Goal: Transaction & Acquisition: Obtain resource

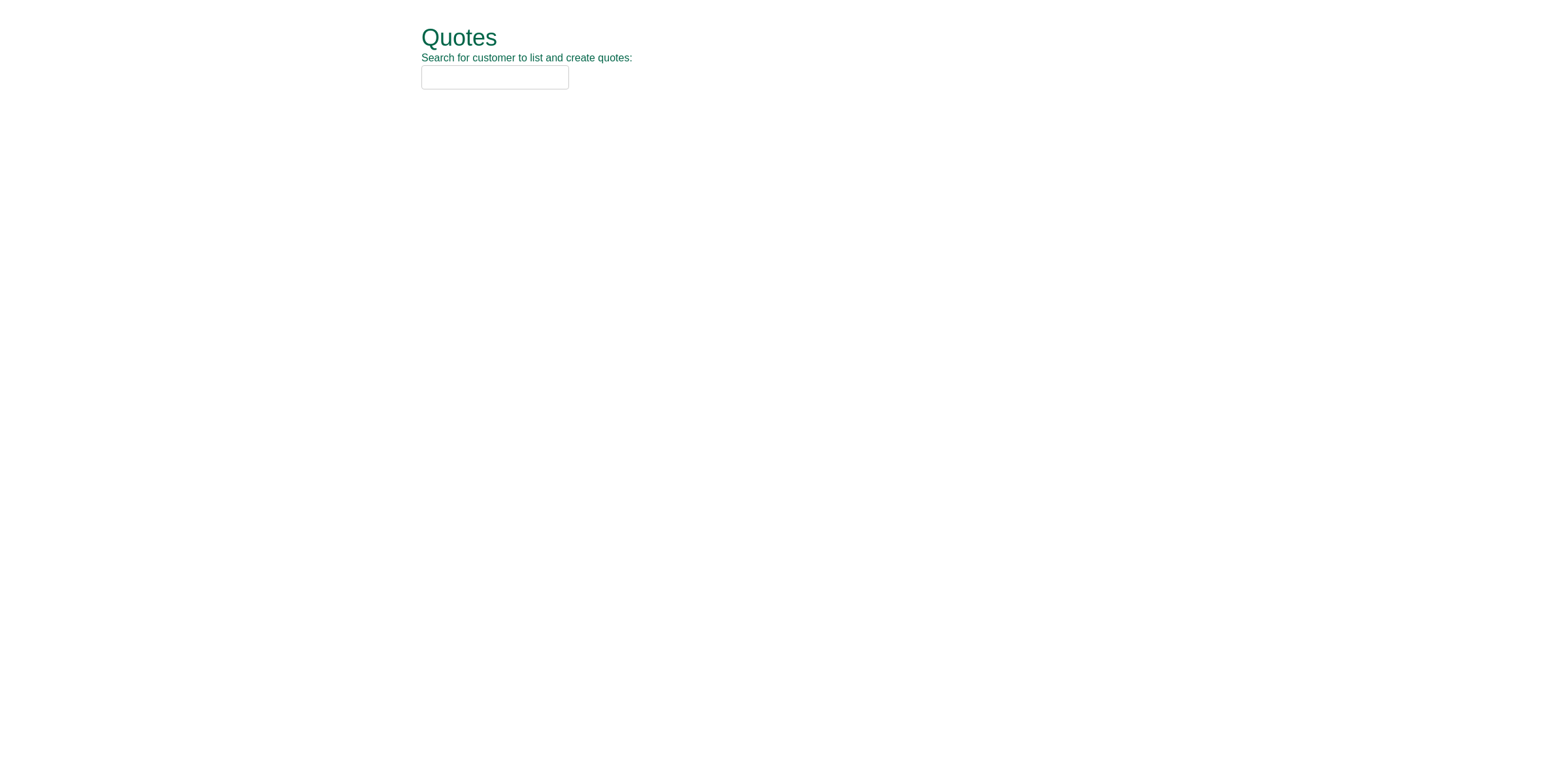
click at [498, 79] on input "text" at bounding box center [495, 77] width 147 height 24
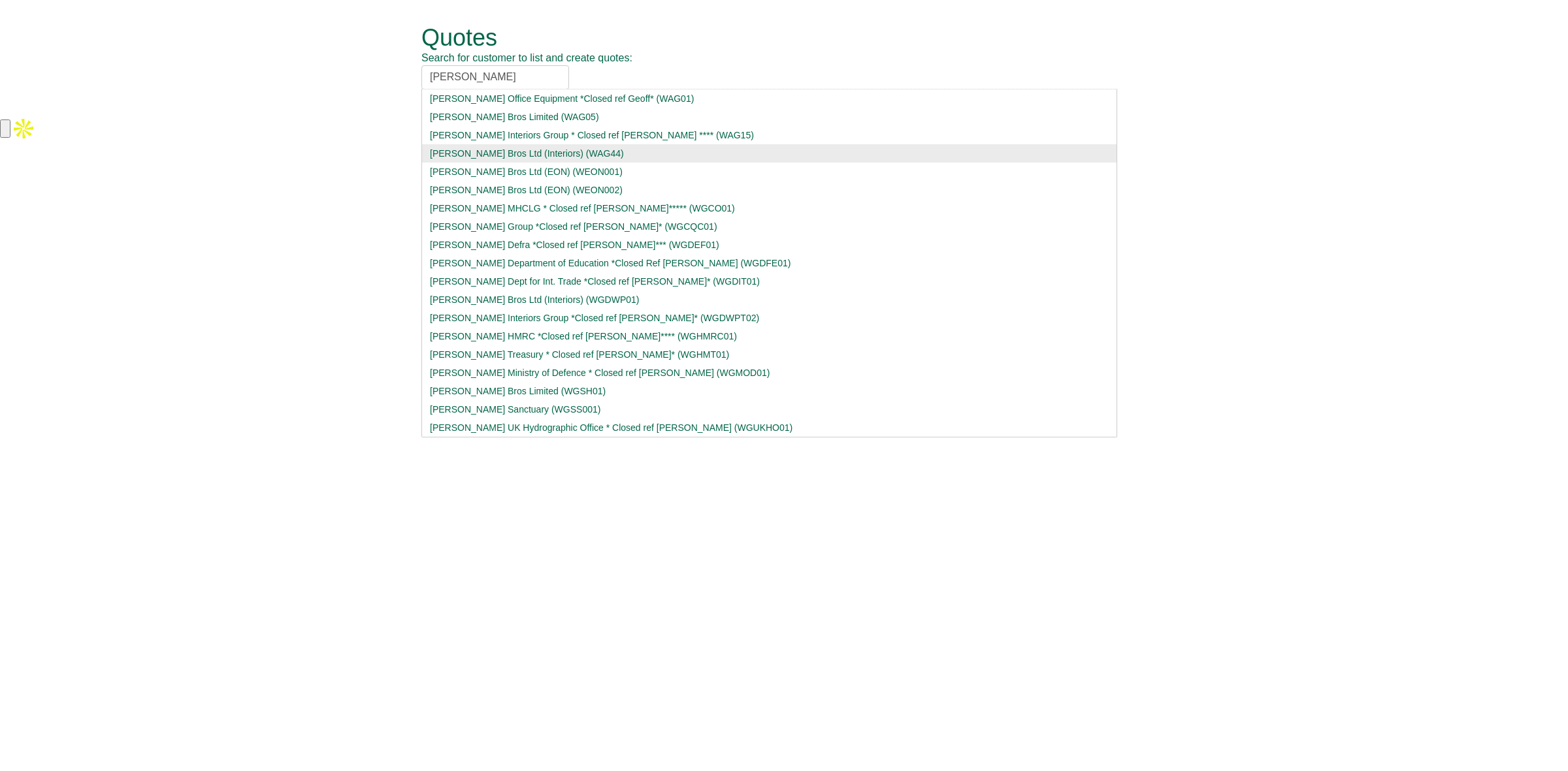
type input "[PERSON_NAME]"
click at [495, 147] on div "[PERSON_NAME] Bros Ltd (Interiors) (WAG44)" at bounding box center [768, 153] width 679 height 13
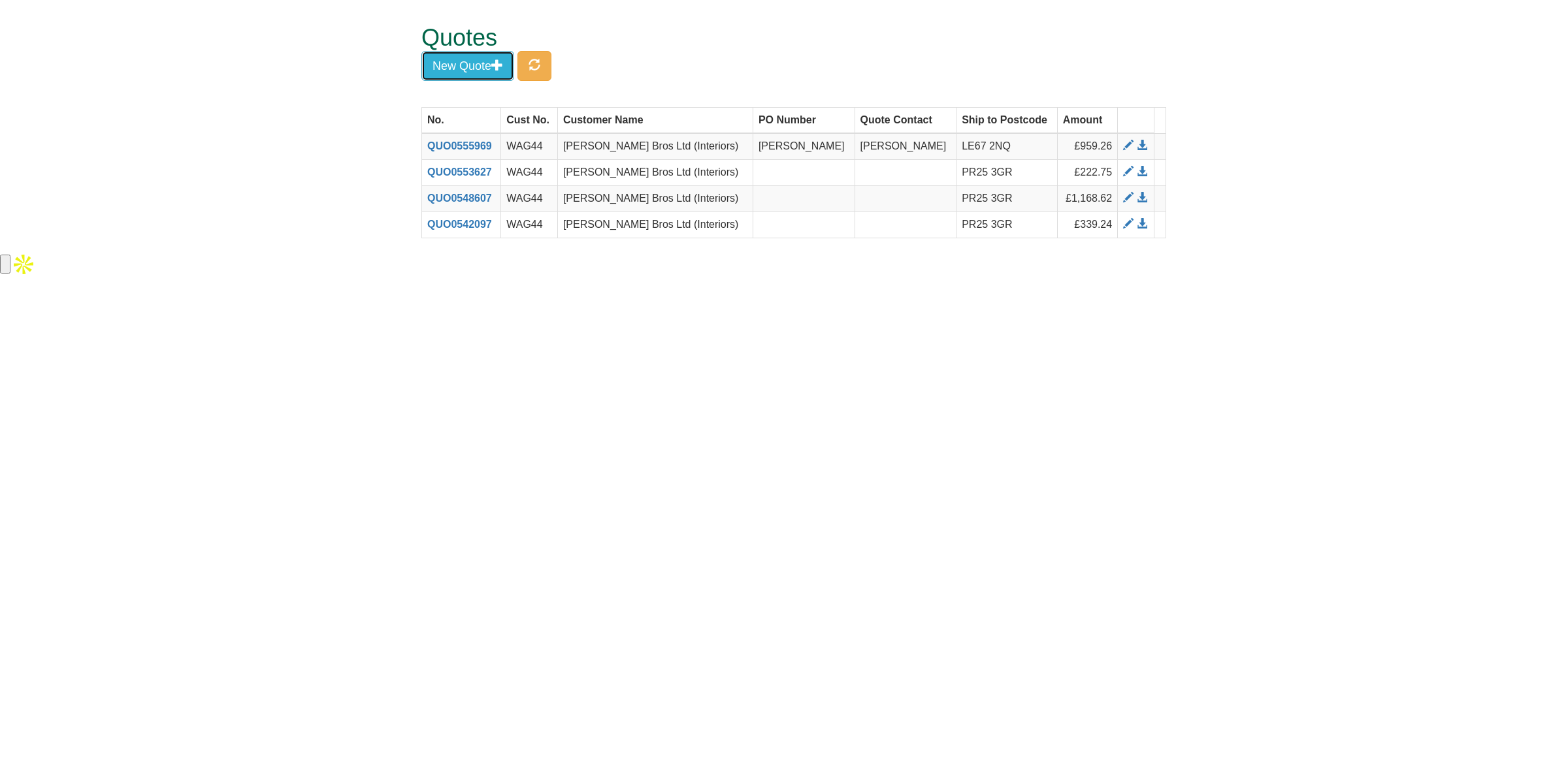
click at [467, 60] on button "New Quote" at bounding box center [467, 66] width 93 height 30
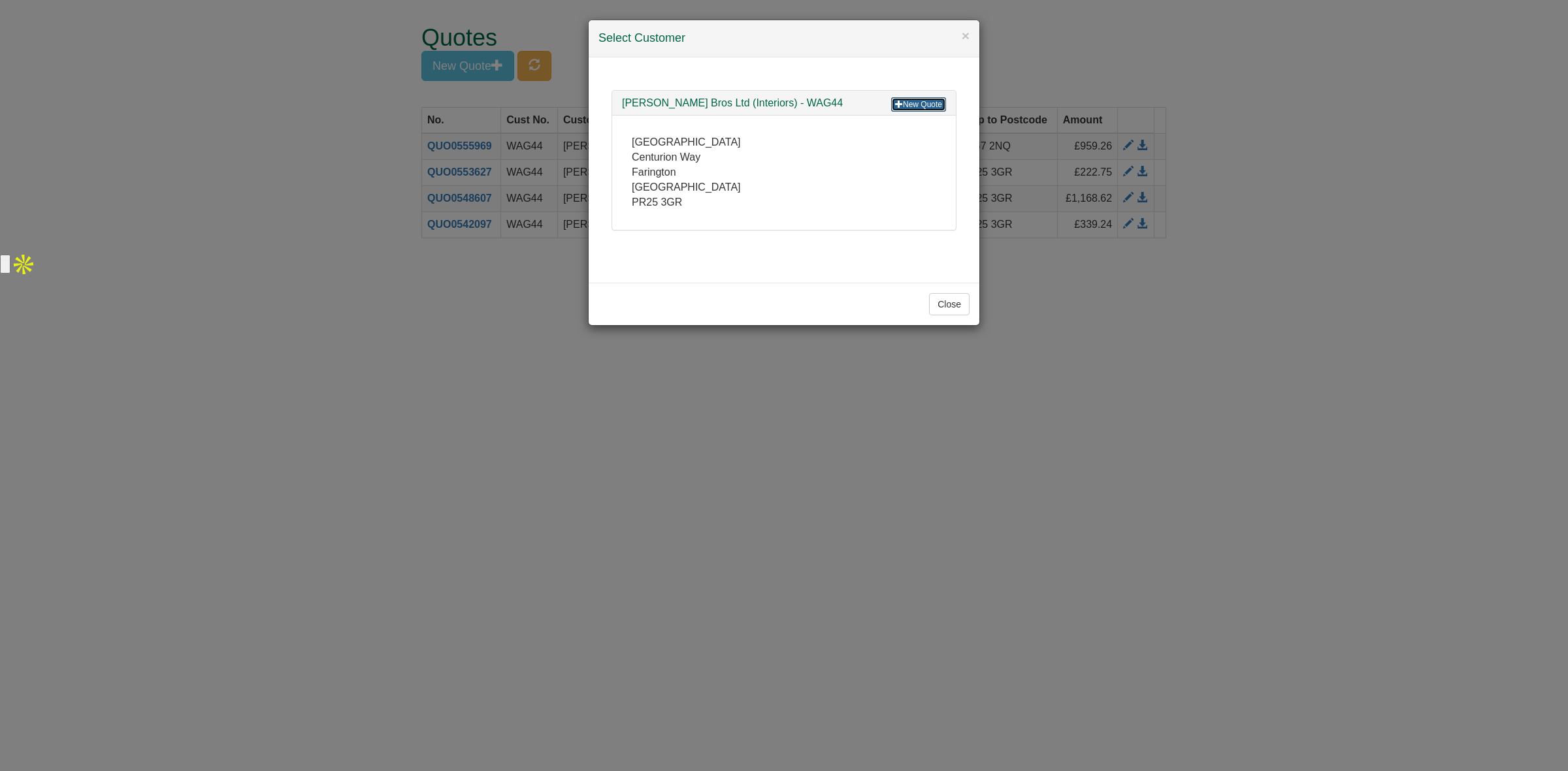
click at [906, 99] on link "New Quote" at bounding box center [918, 104] width 55 height 14
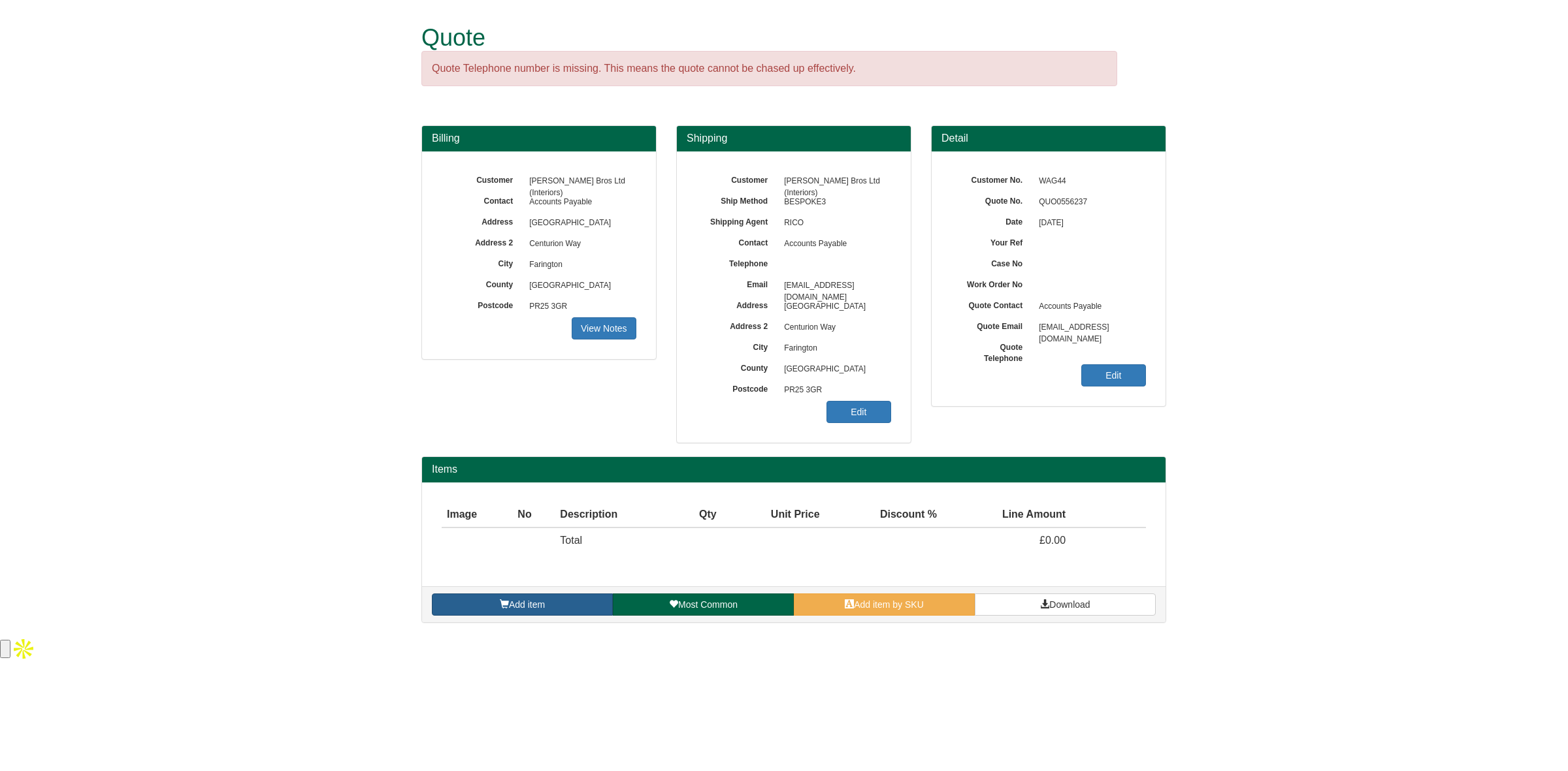
click at [527, 605] on span "Add item" at bounding box center [526, 605] width 36 height 11
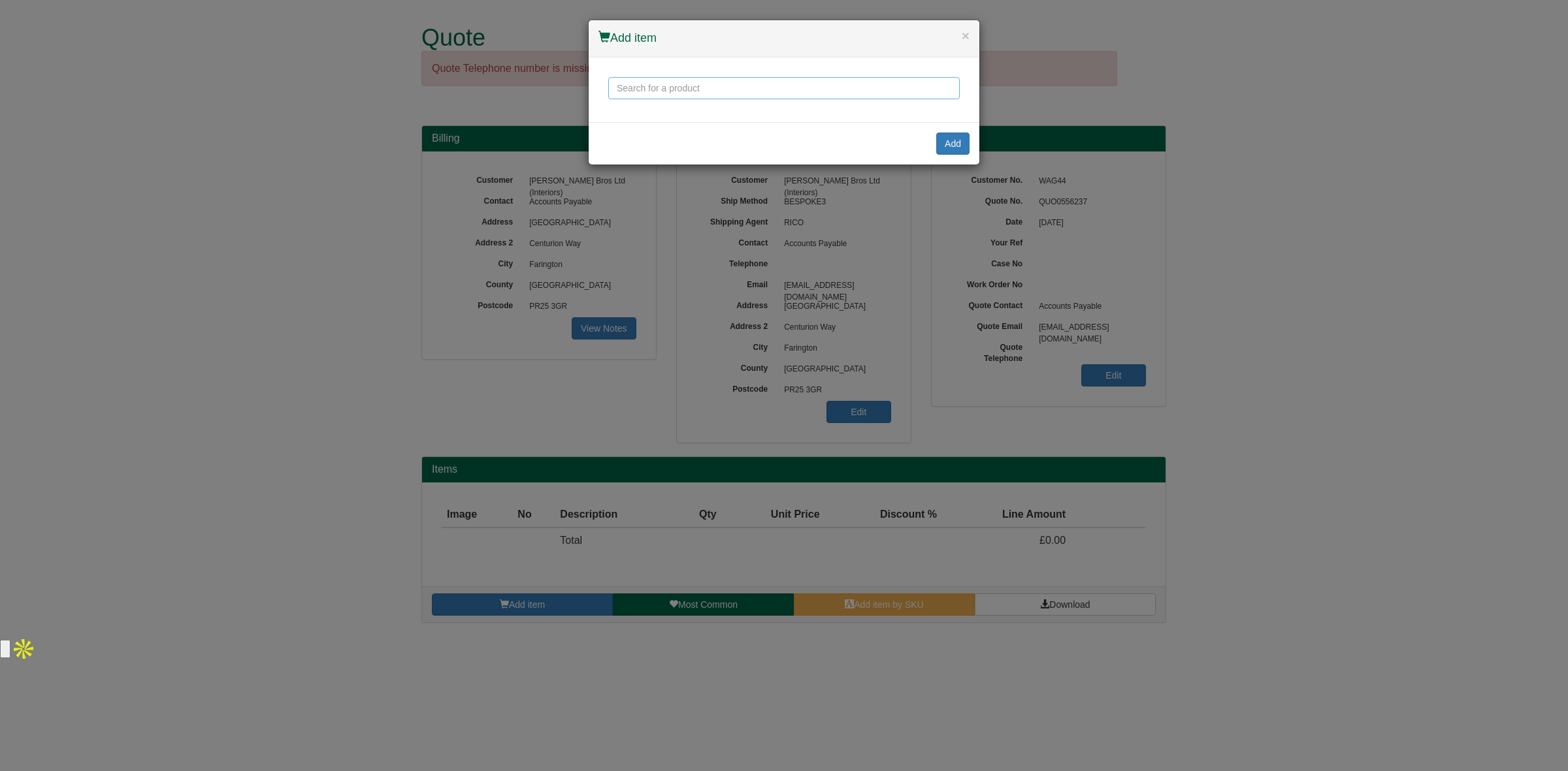
click at [648, 88] on input "text" at bounding box center [784, 87] width 351 height 22
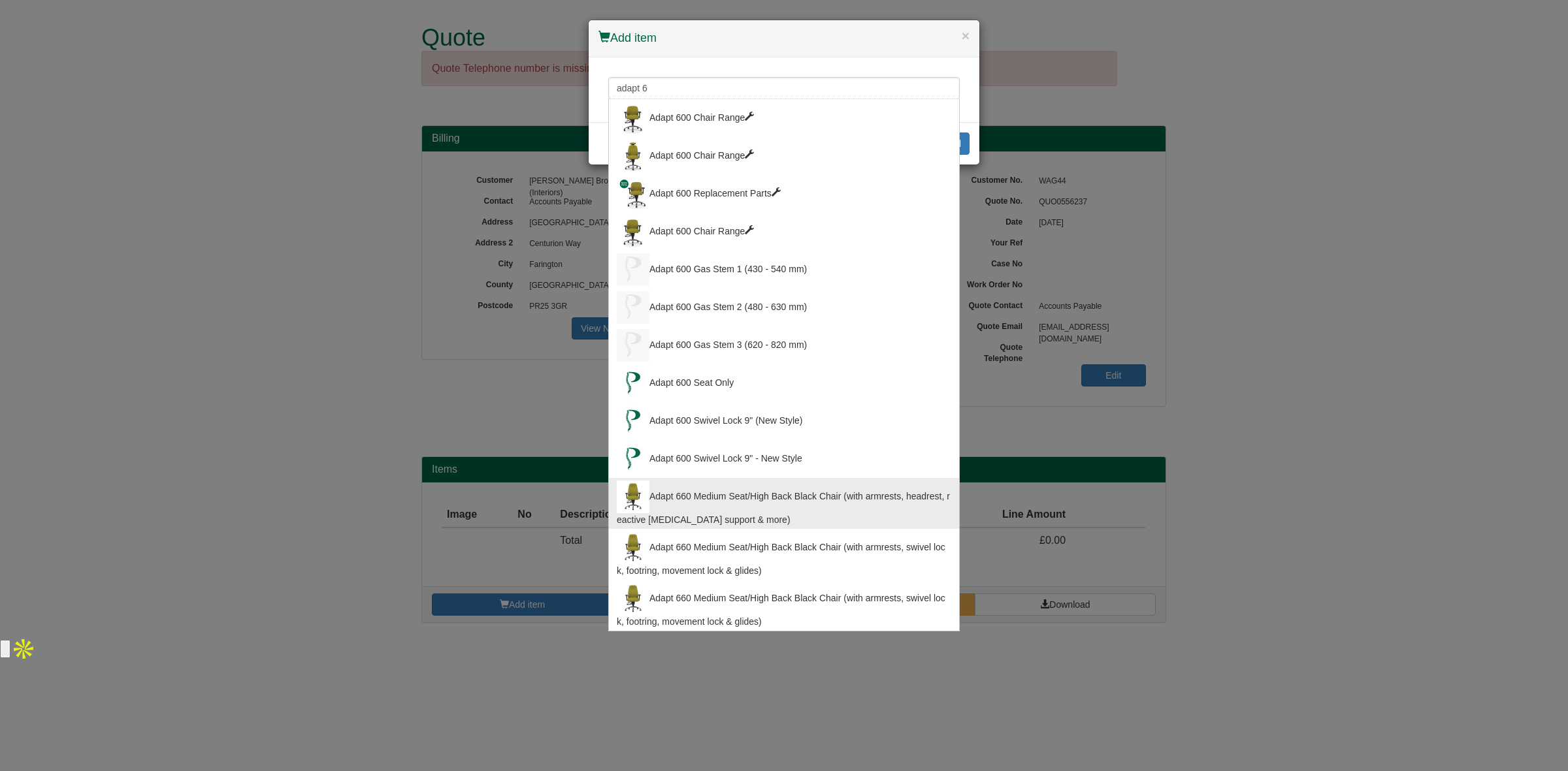
click at [702, 498] on div "Adapt 660 Medium Seat/High Back Black Chair (with armrests, headrest, reactive …" at bounding box center [784, 504] width 334 height 46
click at [850, 86] on input "Adapt 660 Medium Seat/High Back Black Chair (with armrests, headrest, reactive …" at bounding box center [784, 87] width 351 height 22
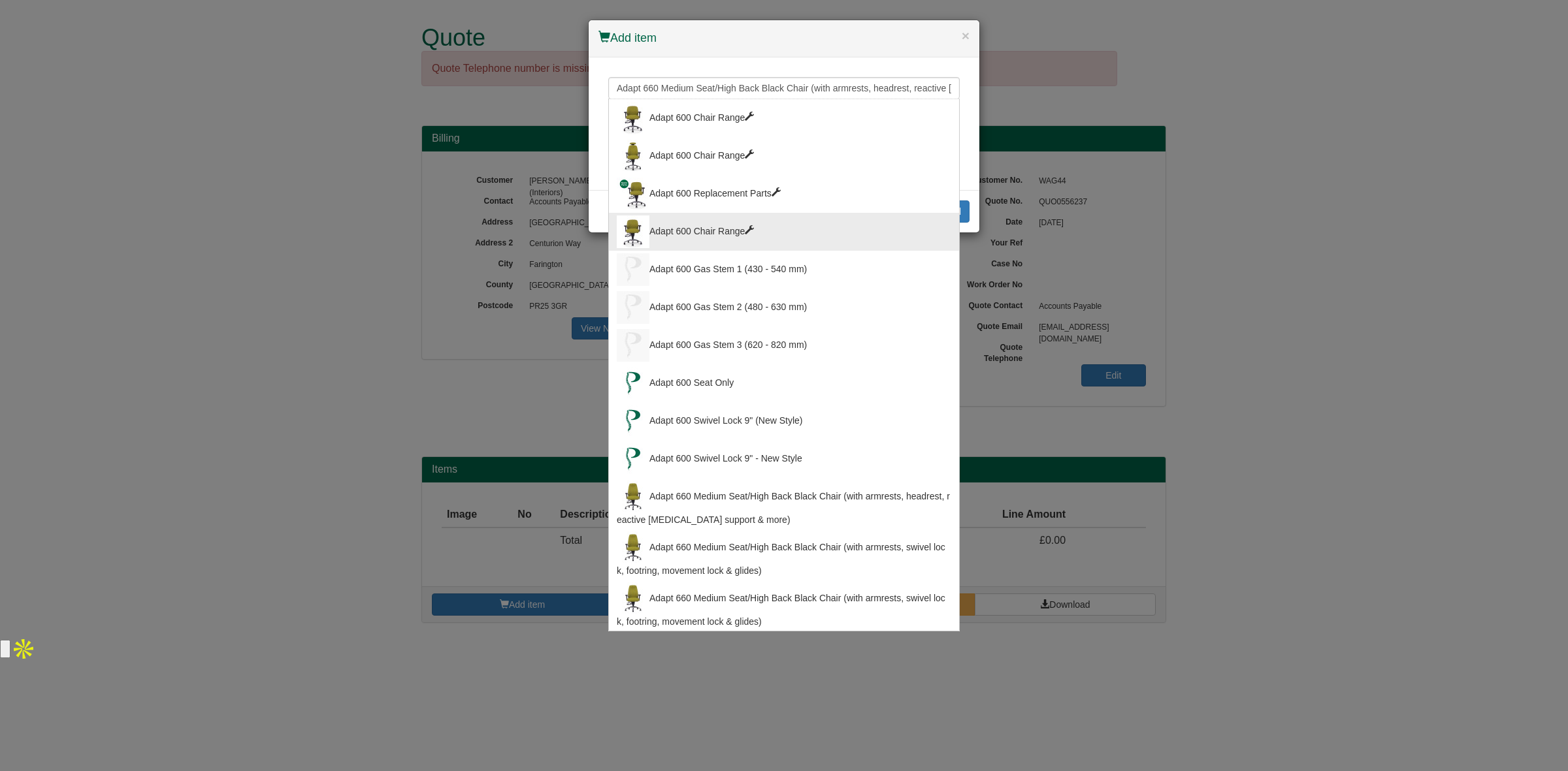
click at [761, 226] on div "Adapt 600 Chair Range" at bounding box center [784, 232] width 334 height 33
type input "Adapt 600 Chair Range"
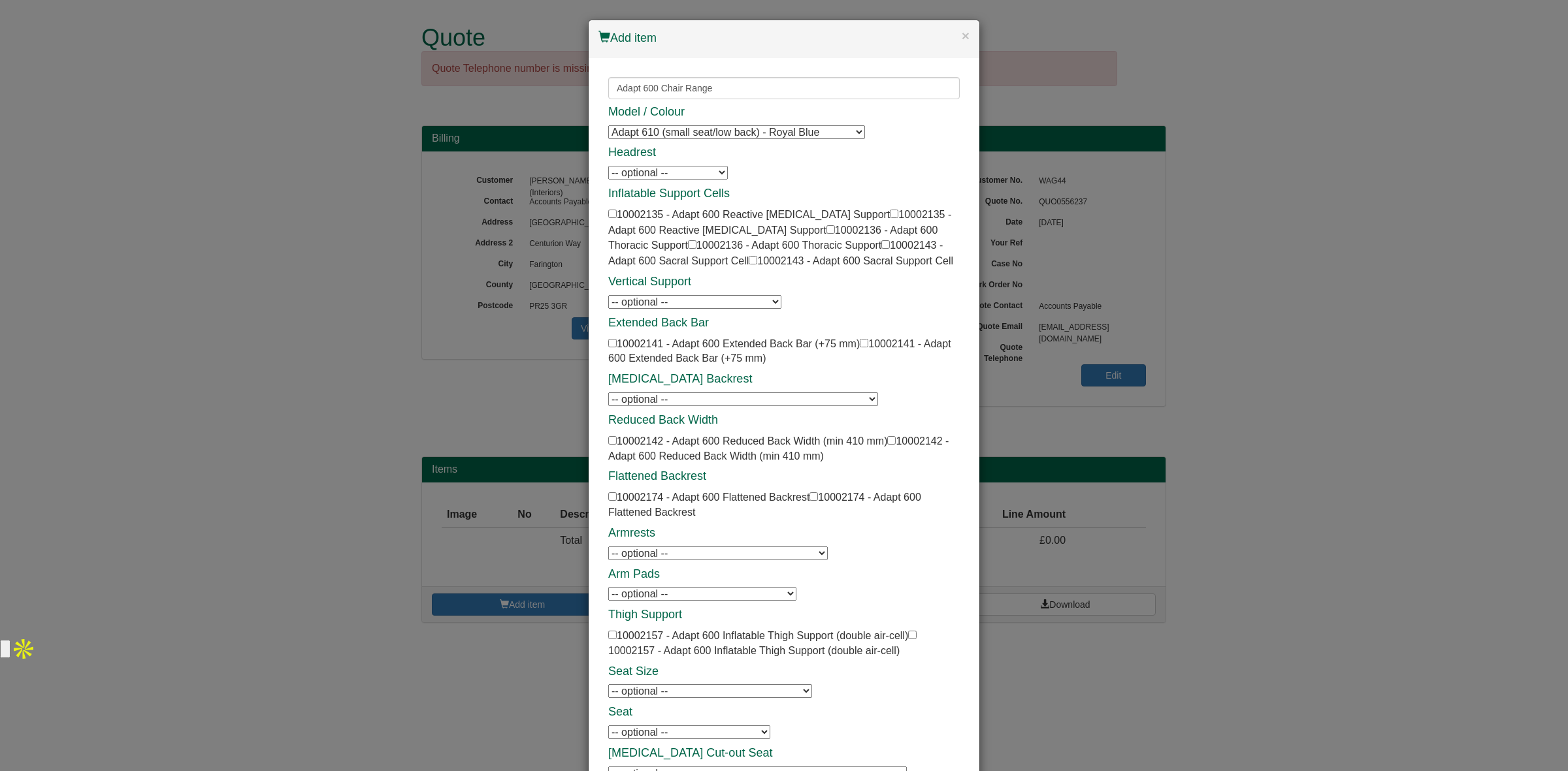
click at [706, 132] on select "Adapt 610 (small seat/low back) - Royal Blue Adapt 610 (small seat/low back) - …" at bounding box center [736, 132] width 257 height 14
select select "10002124"
click at [608, 125] on select "Adapt 610 (small seat/low back) - Royal Blue Adapt 610 (small seat/low back) - …" at bounding box center [736, 132] width 257 height 14
click at [674, 169] on select "-- optional -- Adapt 600 Headrest Adapt 600 Headrest Adapt 600 Neck Roll Adapt …" at bounding box center [667, 172] width 119 height 14
select select "10002131"
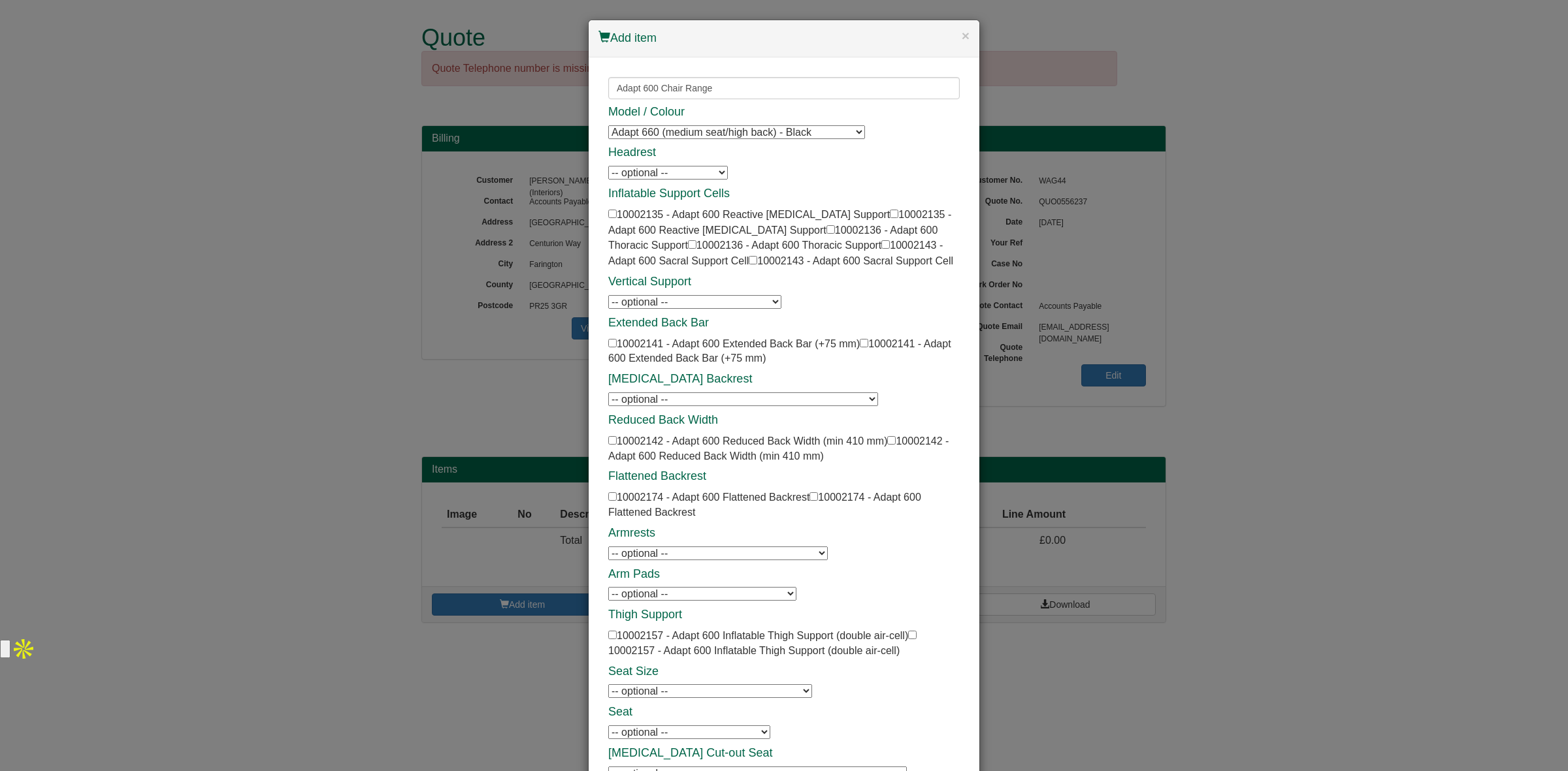
click at [608, 166] on select "-- optional -- Adapt 600 Headrest Adapt 600 Headrest Adapt 600 Neck Roll Adapt …" at bounding box center [667, 172] width 119 height 14
click at [680, 170] on select "-- optional -- Adapt 600 Headrest Adapt 600 Headrest Adapt 600 Neck Roll Adapt …" at bounding box center [667, 172] width 119 height 14
click at [608, 213] on input "checkbox" at bounding box center [612, 213] width 8 height 8
checkbox input "true"
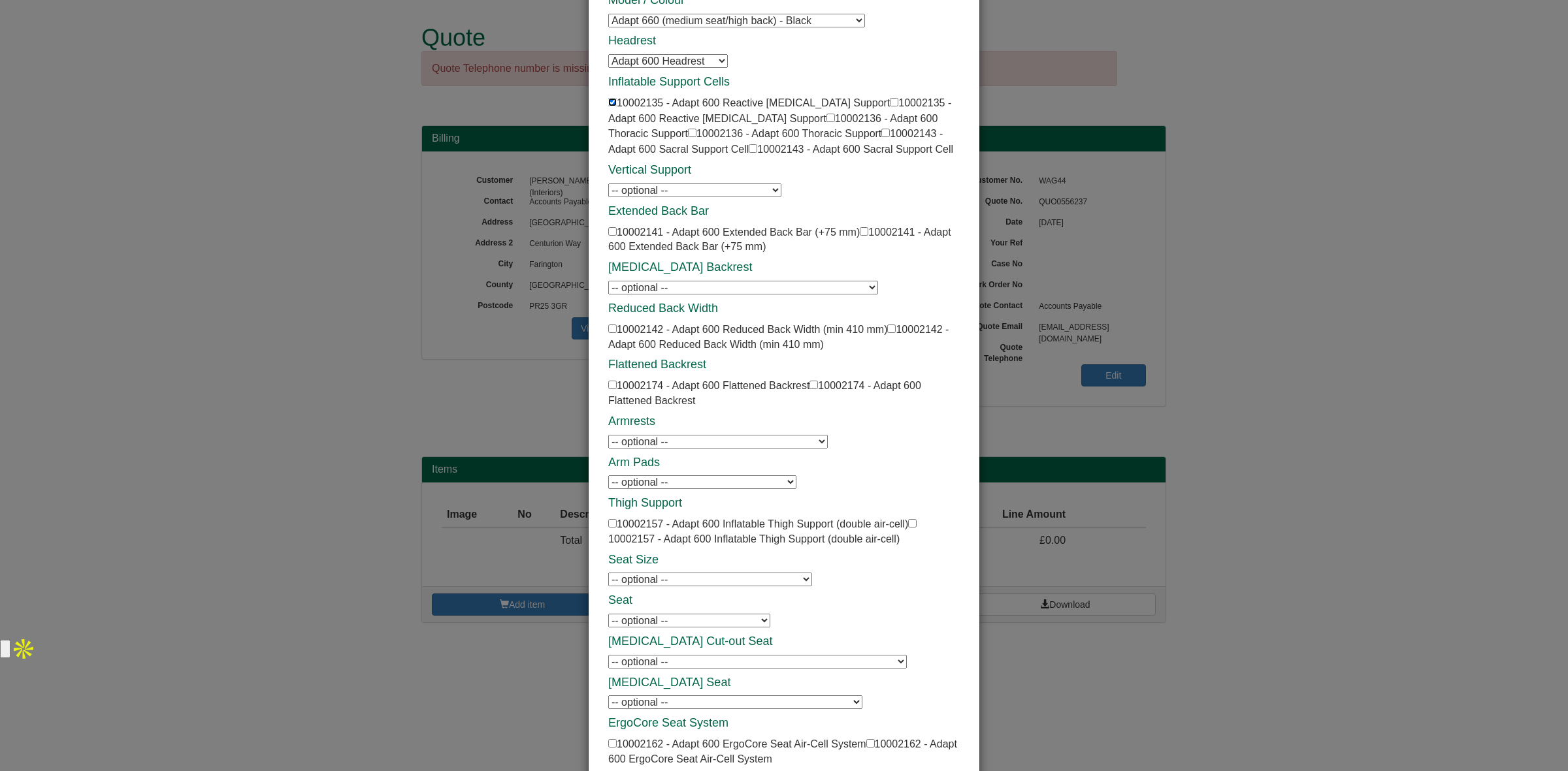
scroll to position [118, 0]
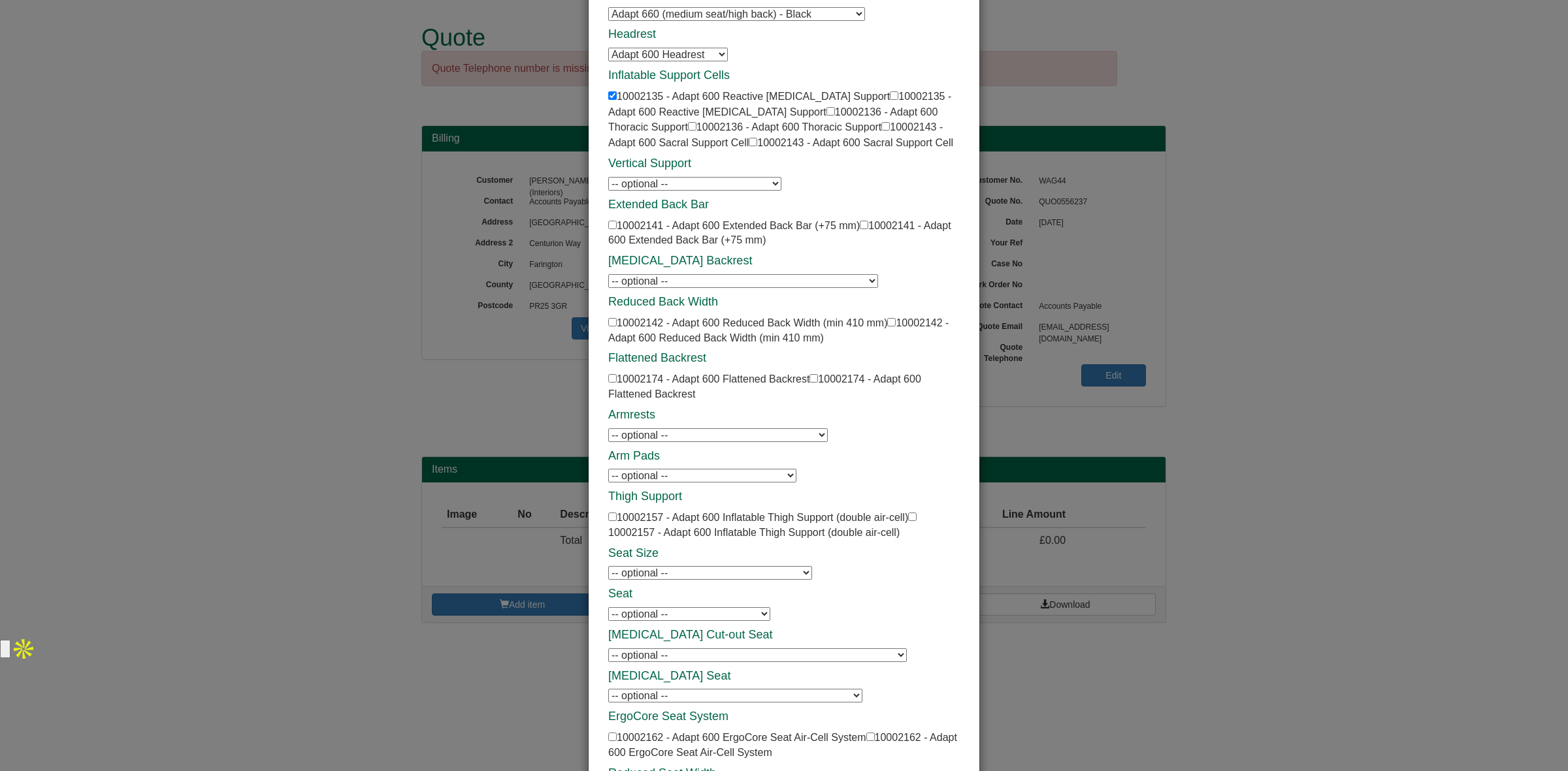
click at [676, 438] on select "-- optional -- Adapt 600 Height Adjustable Arms - PU Pad Adapt 600 Height Adjus…" at bounding box center [717, 435] width 220 height 14
select select "10002149"
click at [608, 428] on select "-- optional -- Adapt 600 Height Adjustable Arms - PU Pad Adapt 600 Height Adjus…" at bounding box center [717, 435] width 220 height 14
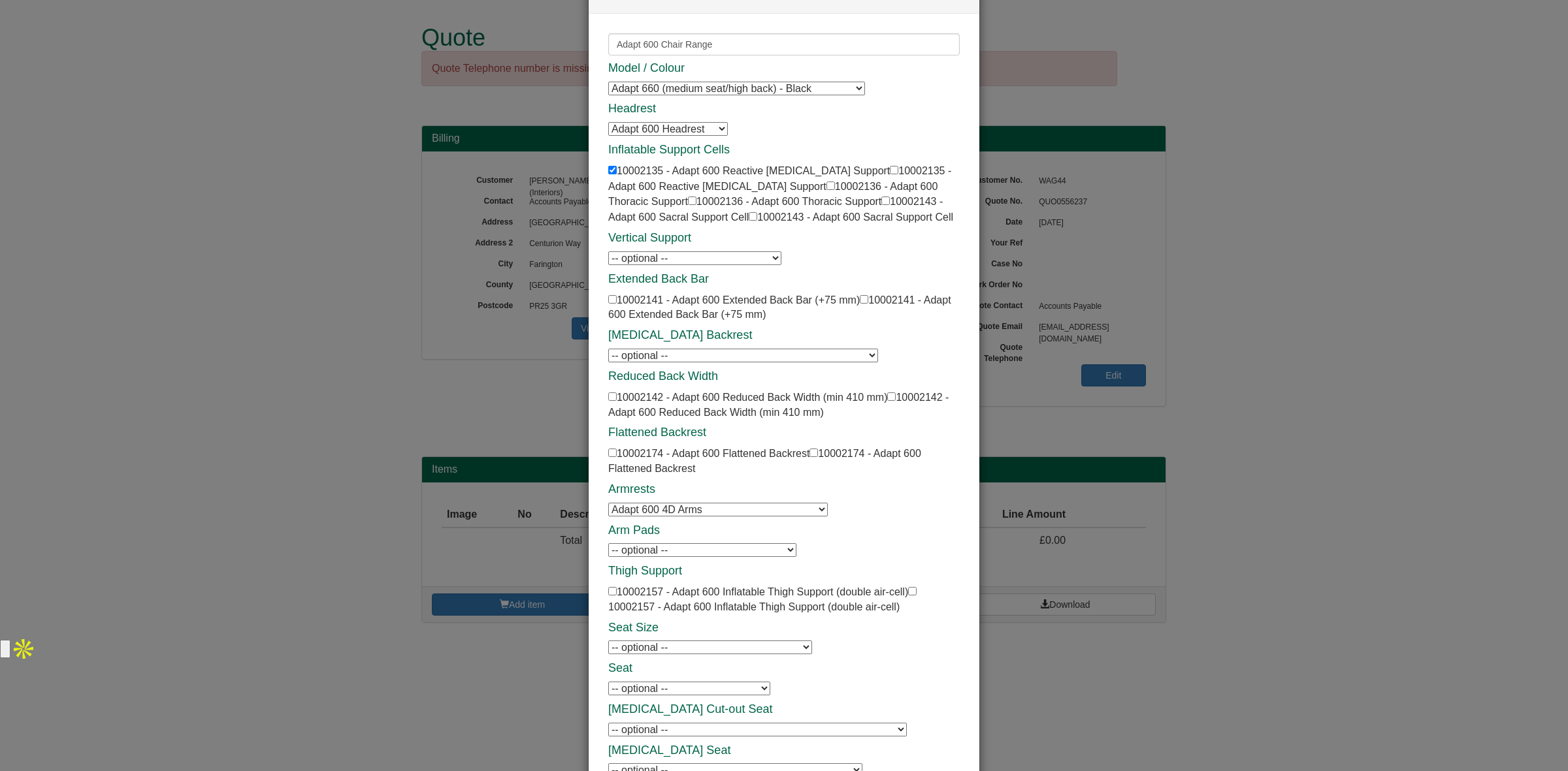
scroll to position [46, 0]
click at [667, 353] on select "-- optional -- Adapt 600 Memory Foam Backrest Adapt 600 Memory Foam Backrest Ad…" at bounding box center [743, 352] width 270 height 14
select select "10002140"
click at [608, 346] on select "-- optional -- Adapt 600 Memory Foam Backrest Adapt 600 Memory Foam Backrest Ad…" at bounding box center [743, 352] width 270 height 14
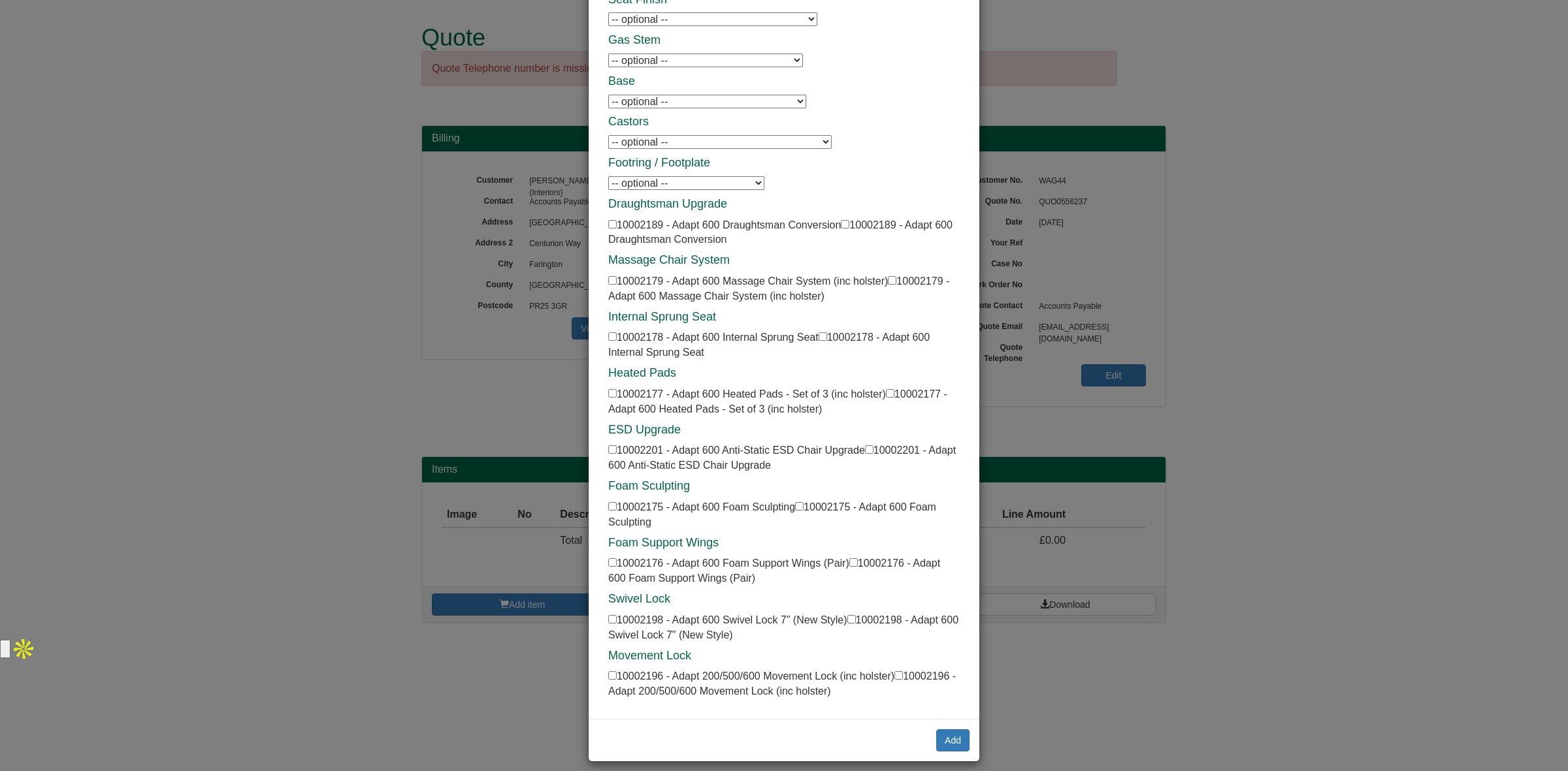
scroll to position [1029, 0]
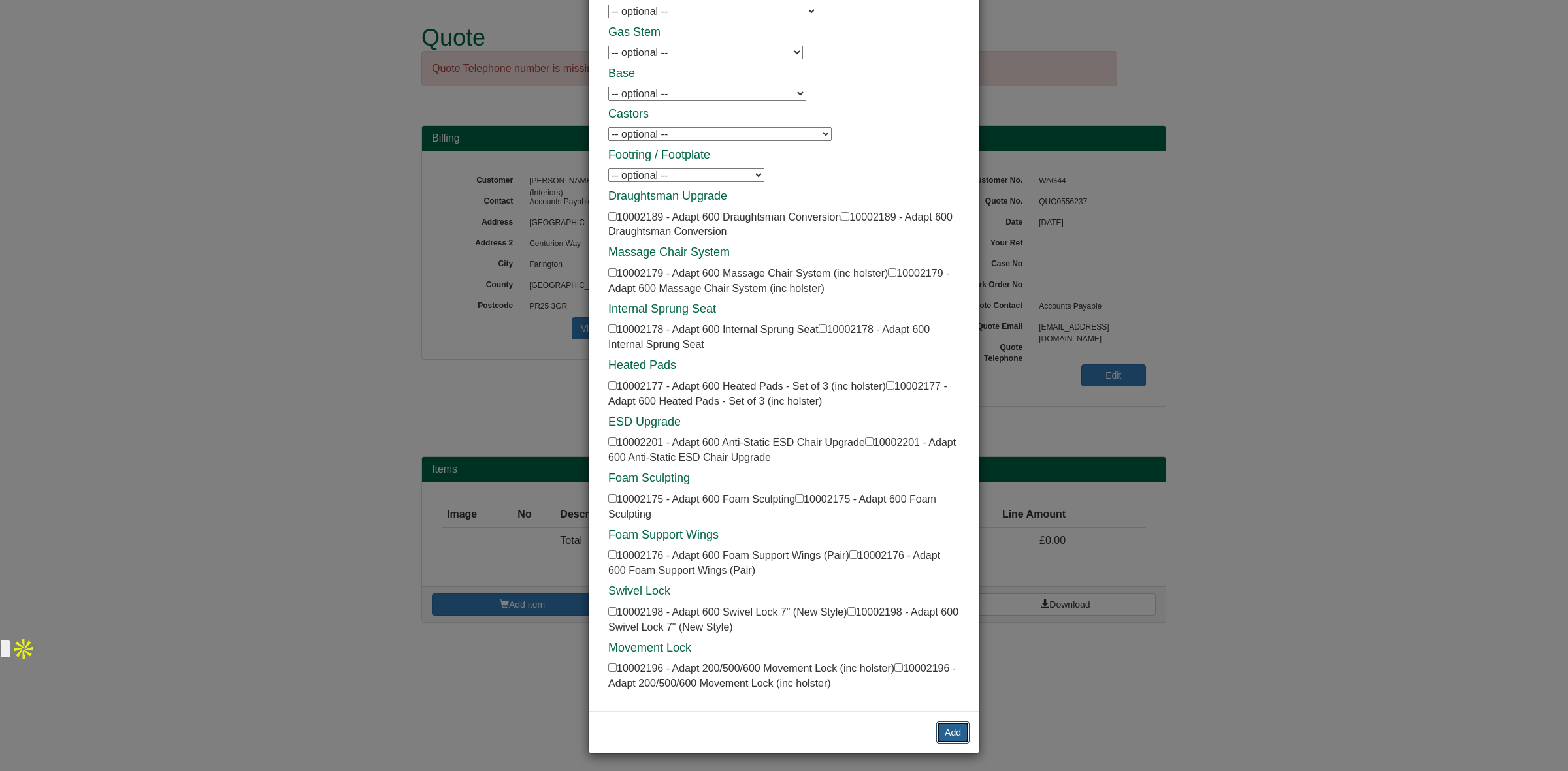
click at [936, 726] on button "Add" at bounding box center [953, 732] width 33 height 22
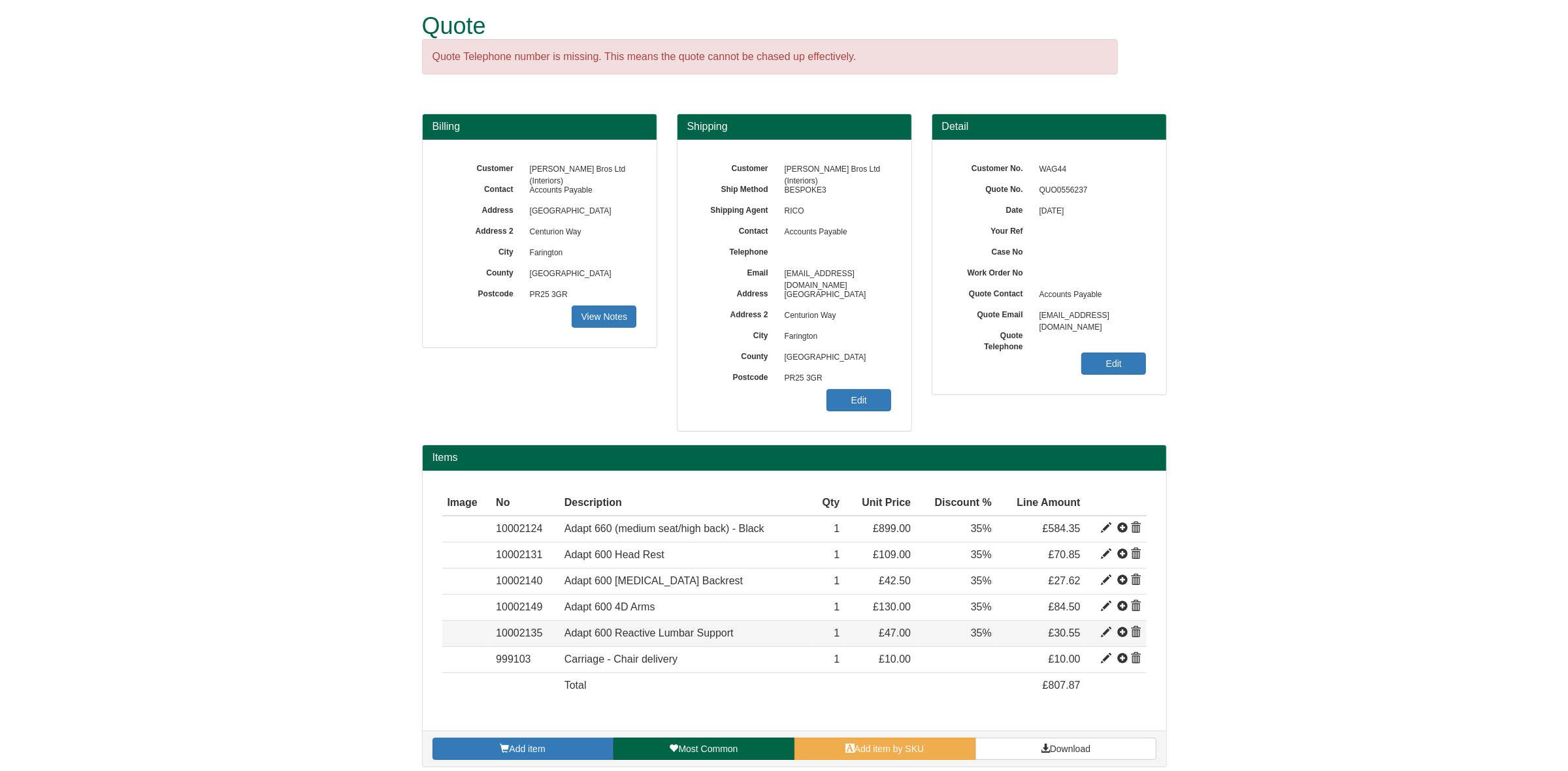
scroll to position [24, 0]
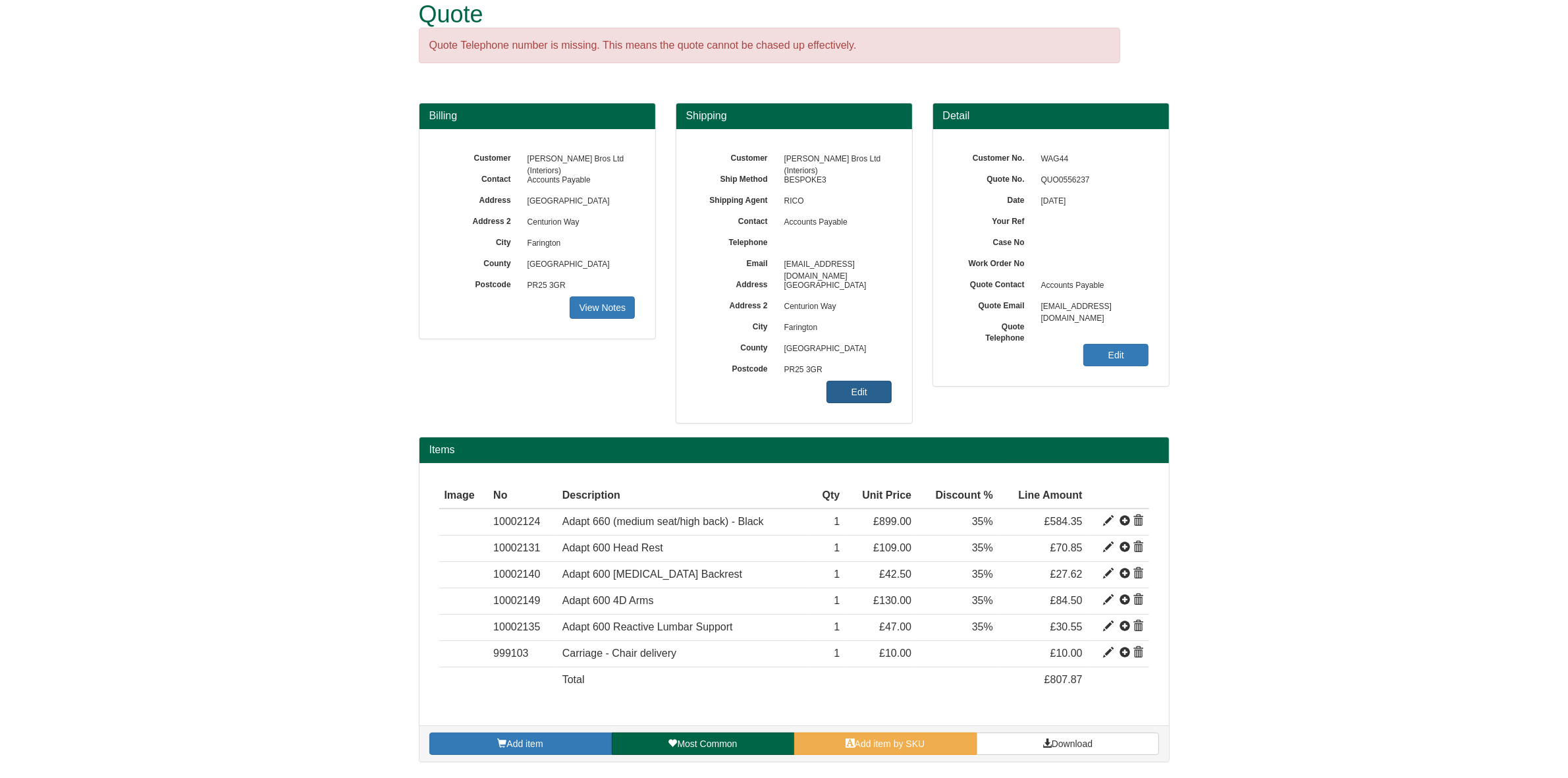
click at [867, 396] on link "Edit" at bounding box center [859, 392] width 65 height 22
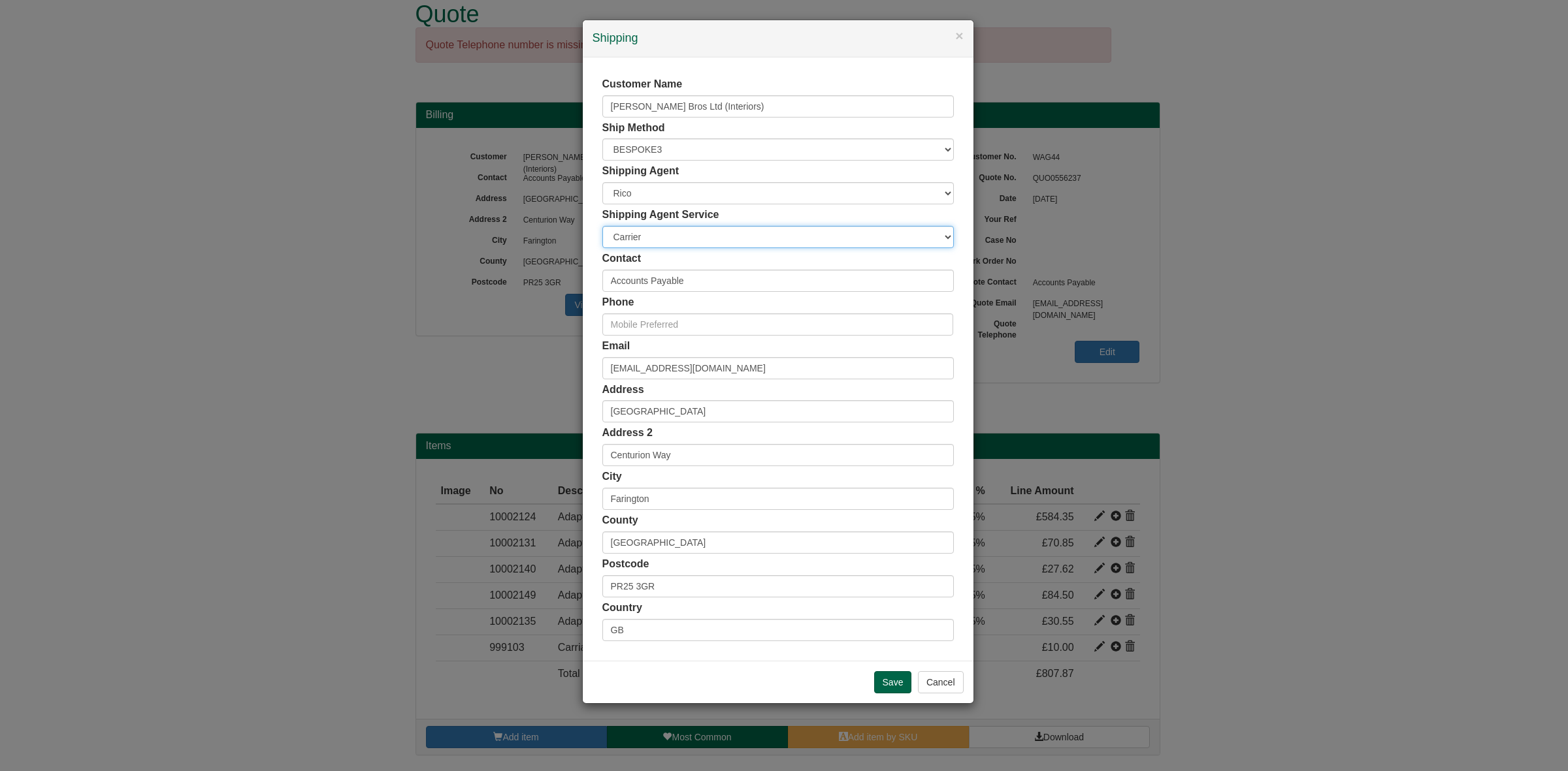
click at [660, 246] on select "Carrier White Glove" at bounding box center [778, 236] width 351 height 22
select select "TS-DELASS"
click at [602, 226] on select "Carrier White Glove" at bounding box center [778, 236] width 351 height 22
click at [894, 685] on input "Save" at bounding box center [893, 681] width 38 height 22
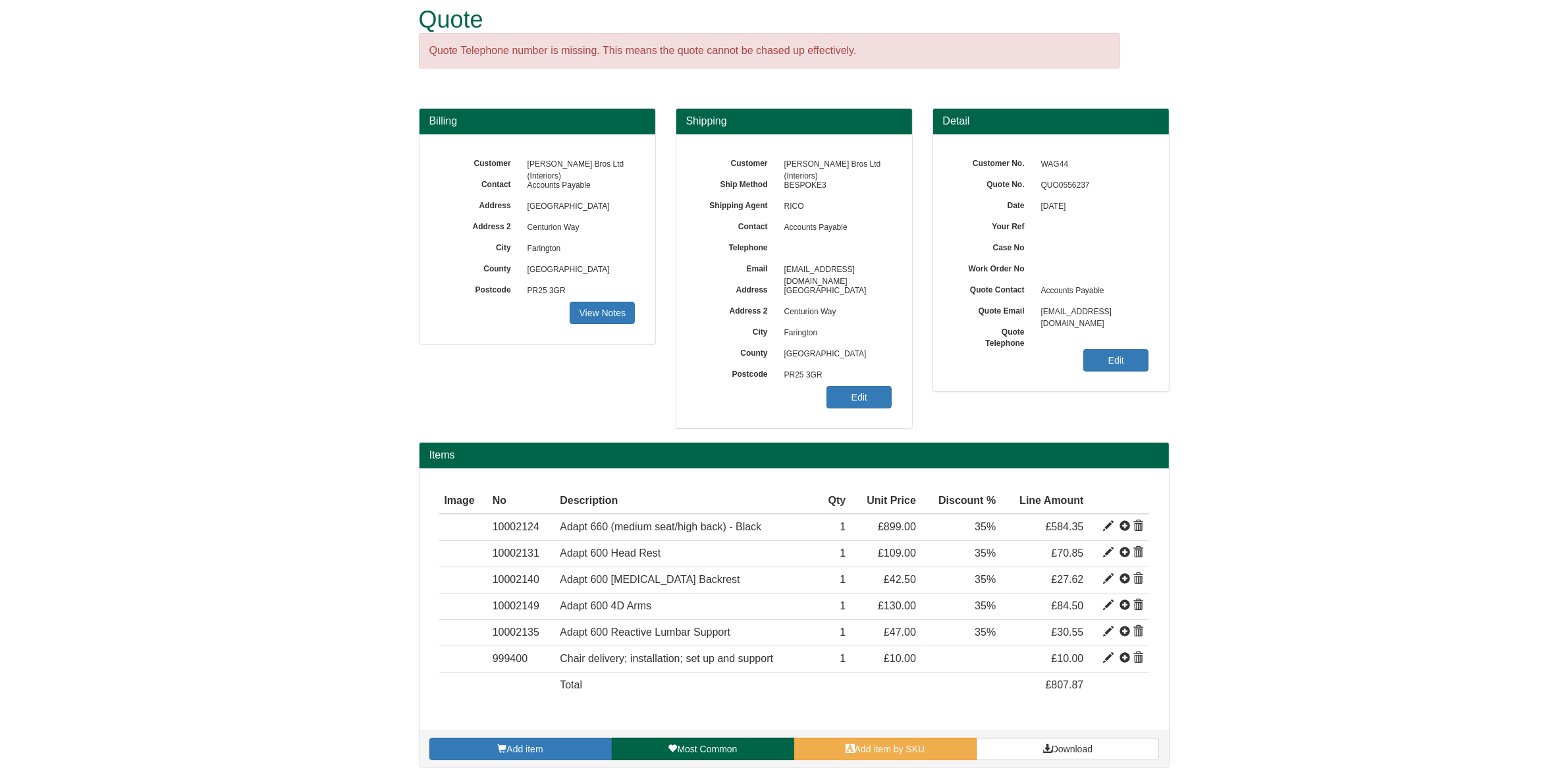
scroll to position [24, 0]
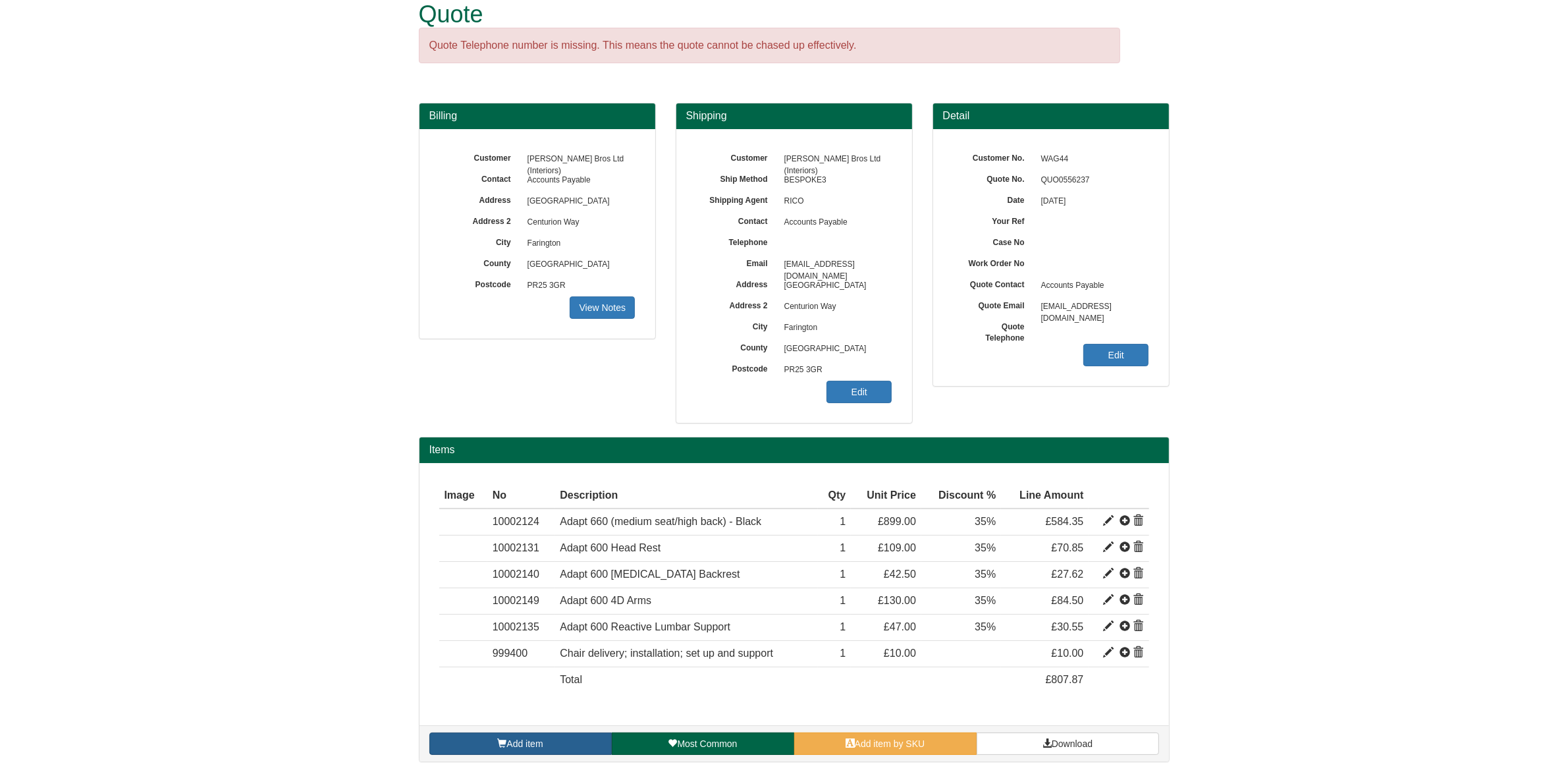
click at [563, 745] on link "Add item" at bounding box center [520, 744] width 182 height 22
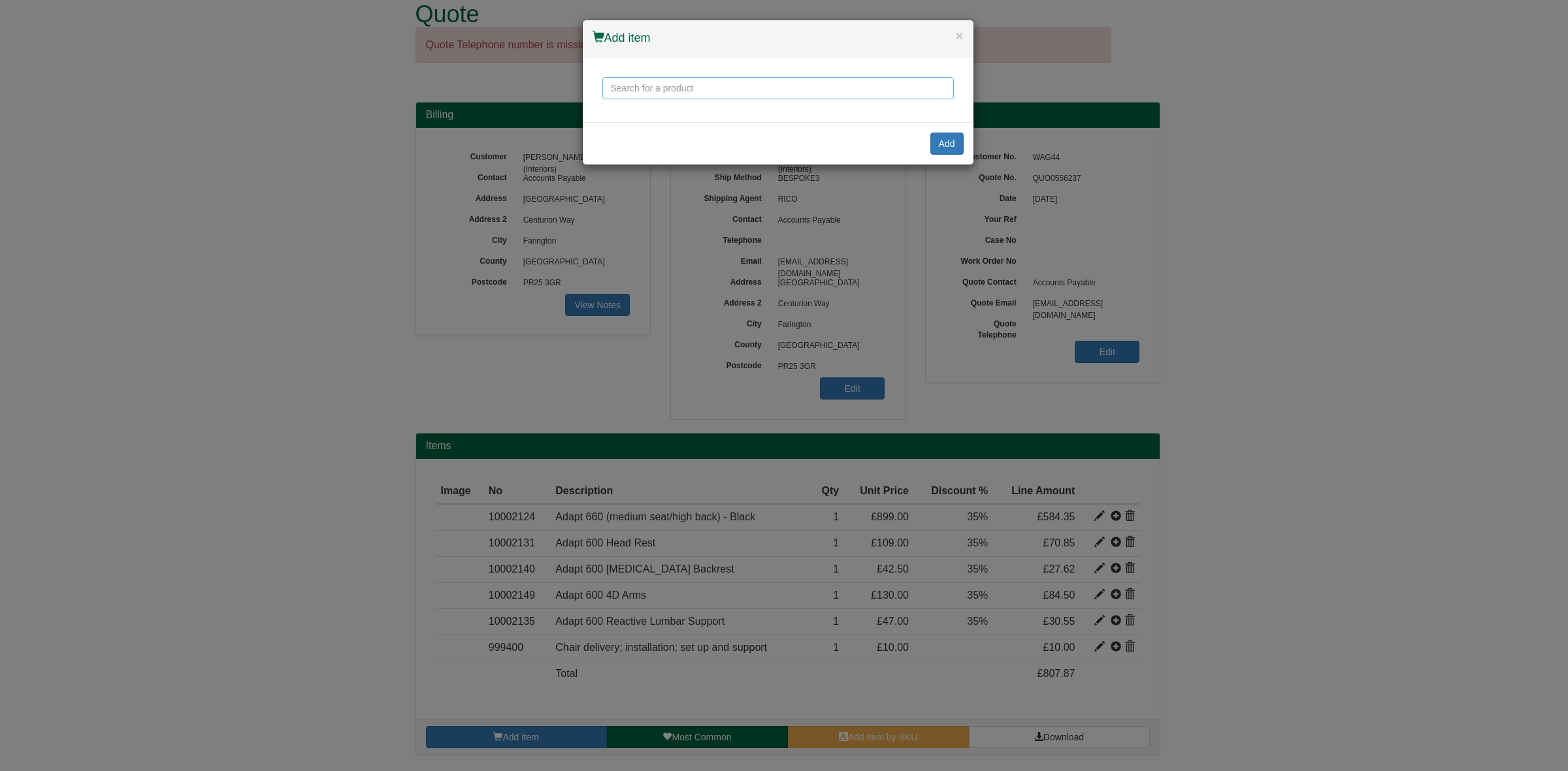
click at [670, 93] on input "text" at bounding box center [778, 87] width 351 height 22
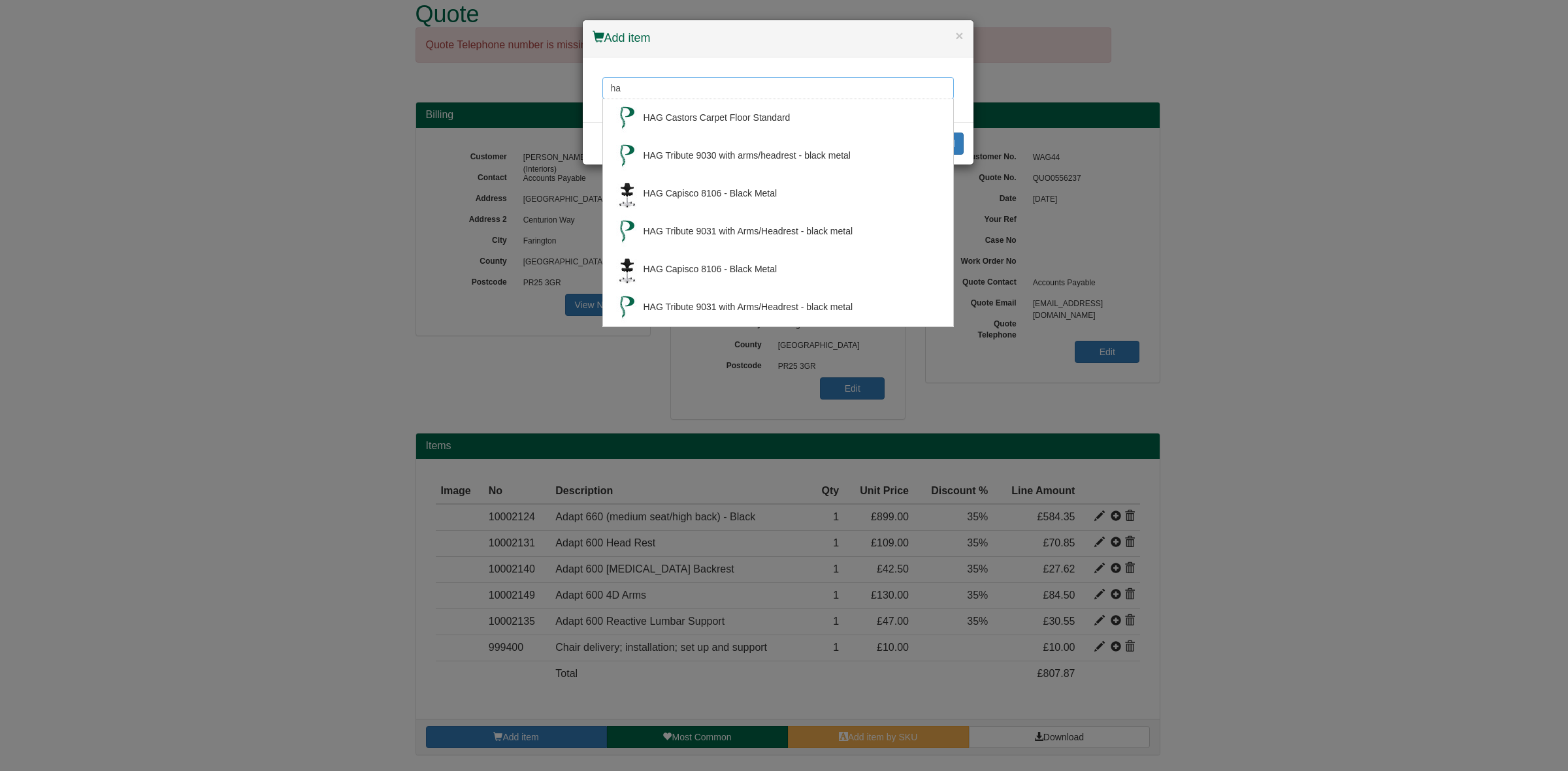
type input "h"
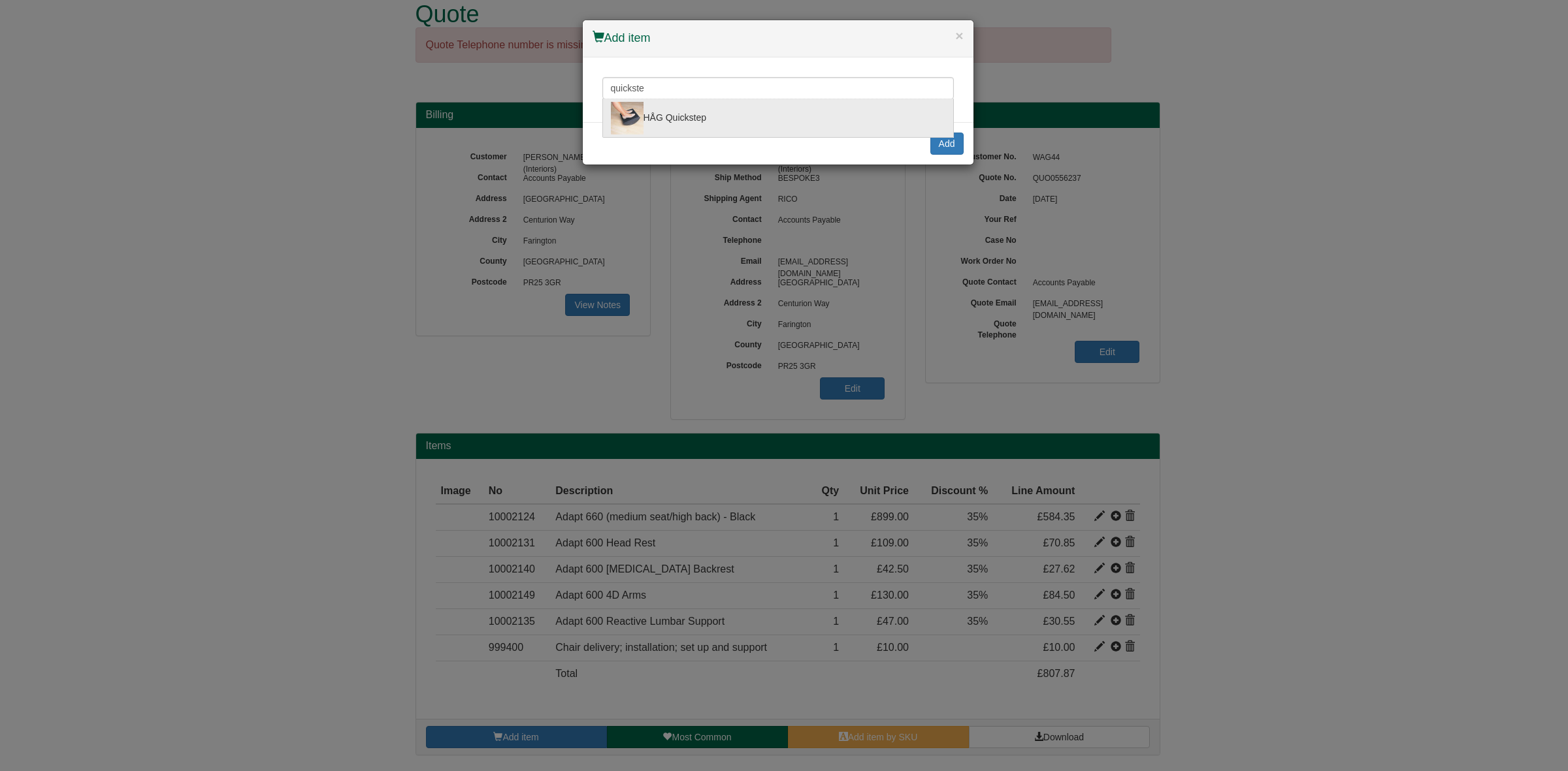
click at [683, 126] on div "HÅG Quickstep" at bounding box center [778, 118] width 334 height 33
type input "HÅG Quickstep"
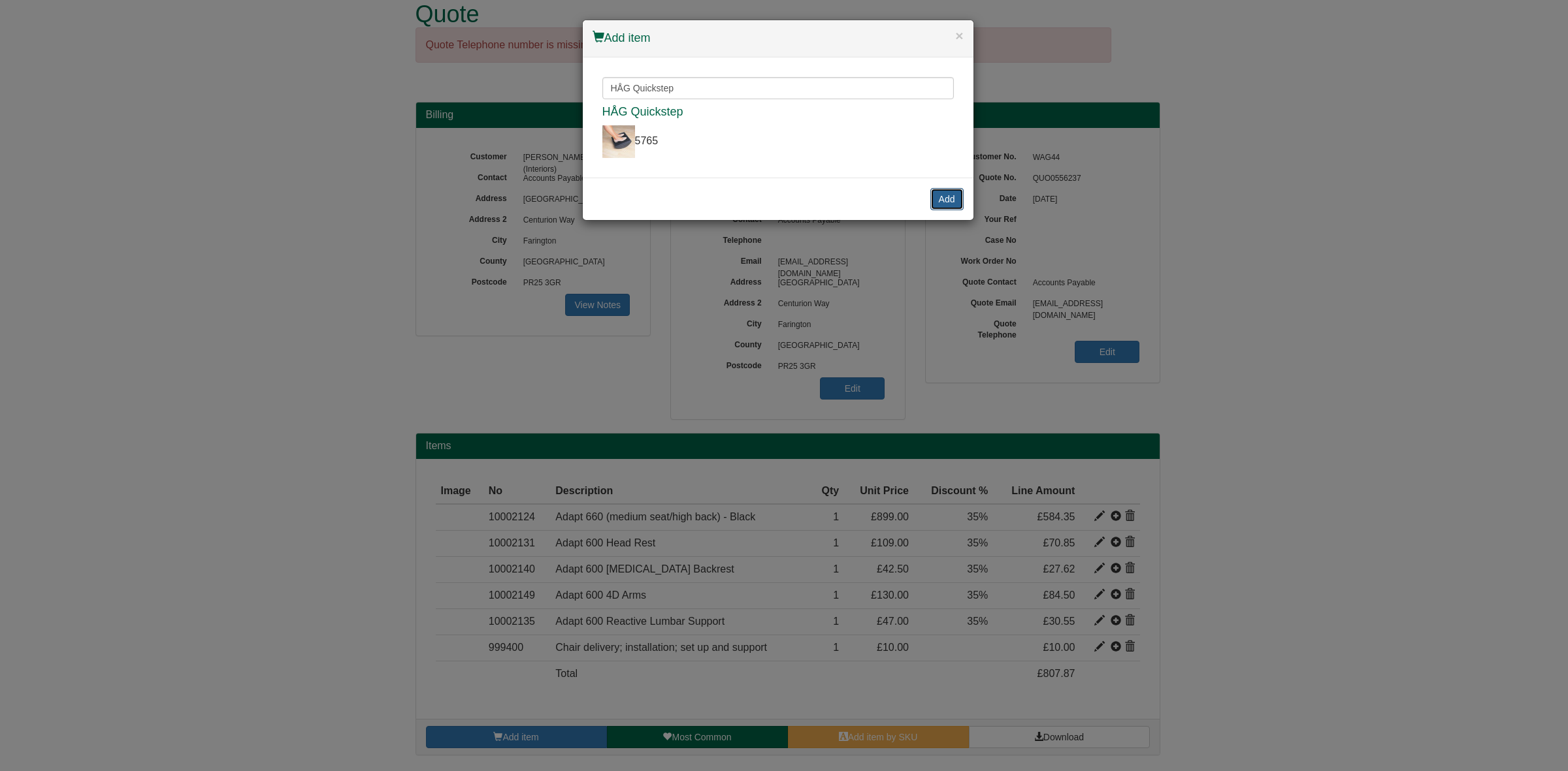
click at [947, 202] on button "Add" at bounding box center [947, 199] width 33 height 22
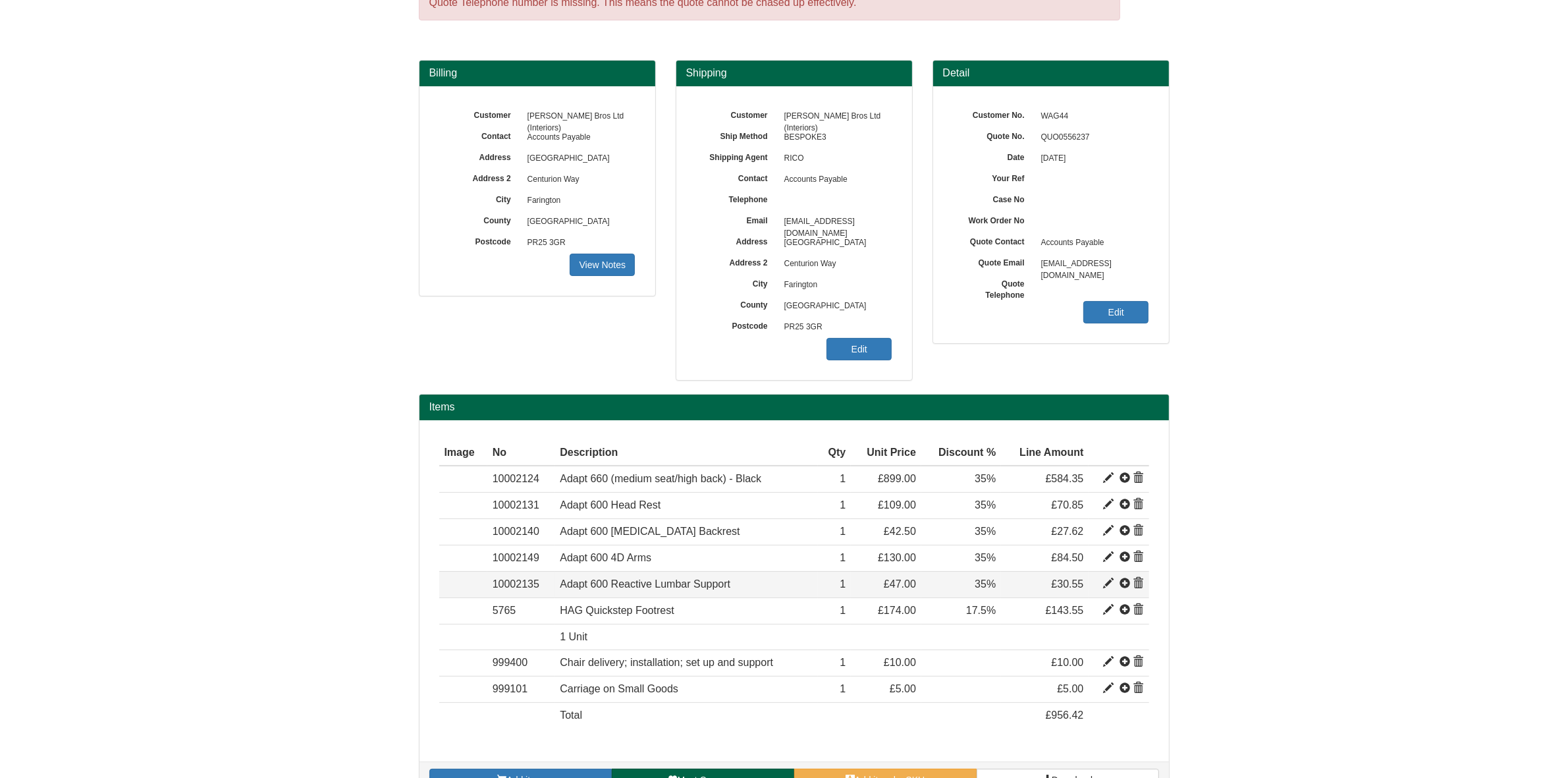
scroll to position [103, 0]
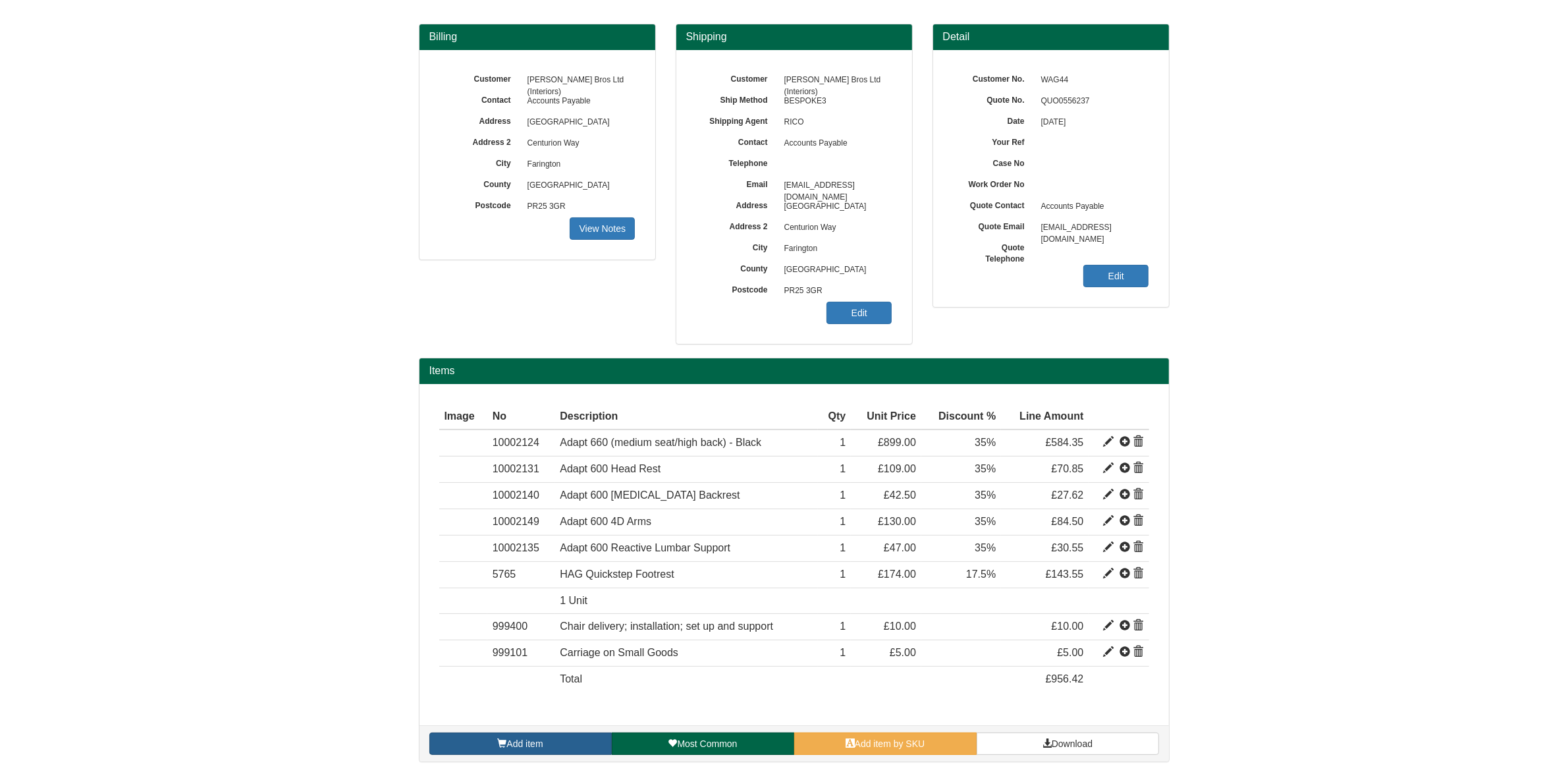
click at [536, 749] on span "Add item" at bounding box center [524, 744] width 36 height 11
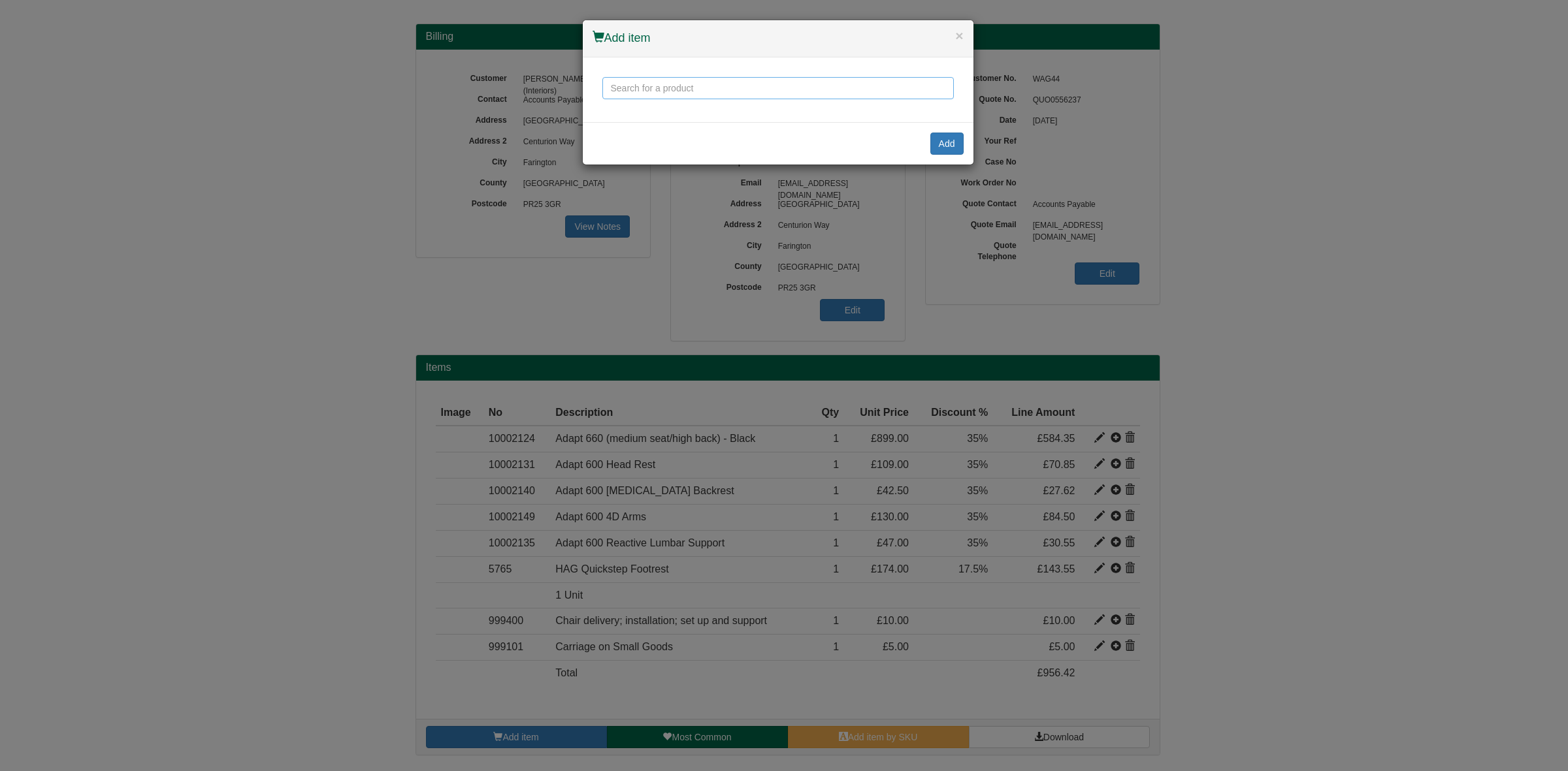
click at [644, 81] on input "text" at bounding box center [778, 87] width 351 height 22
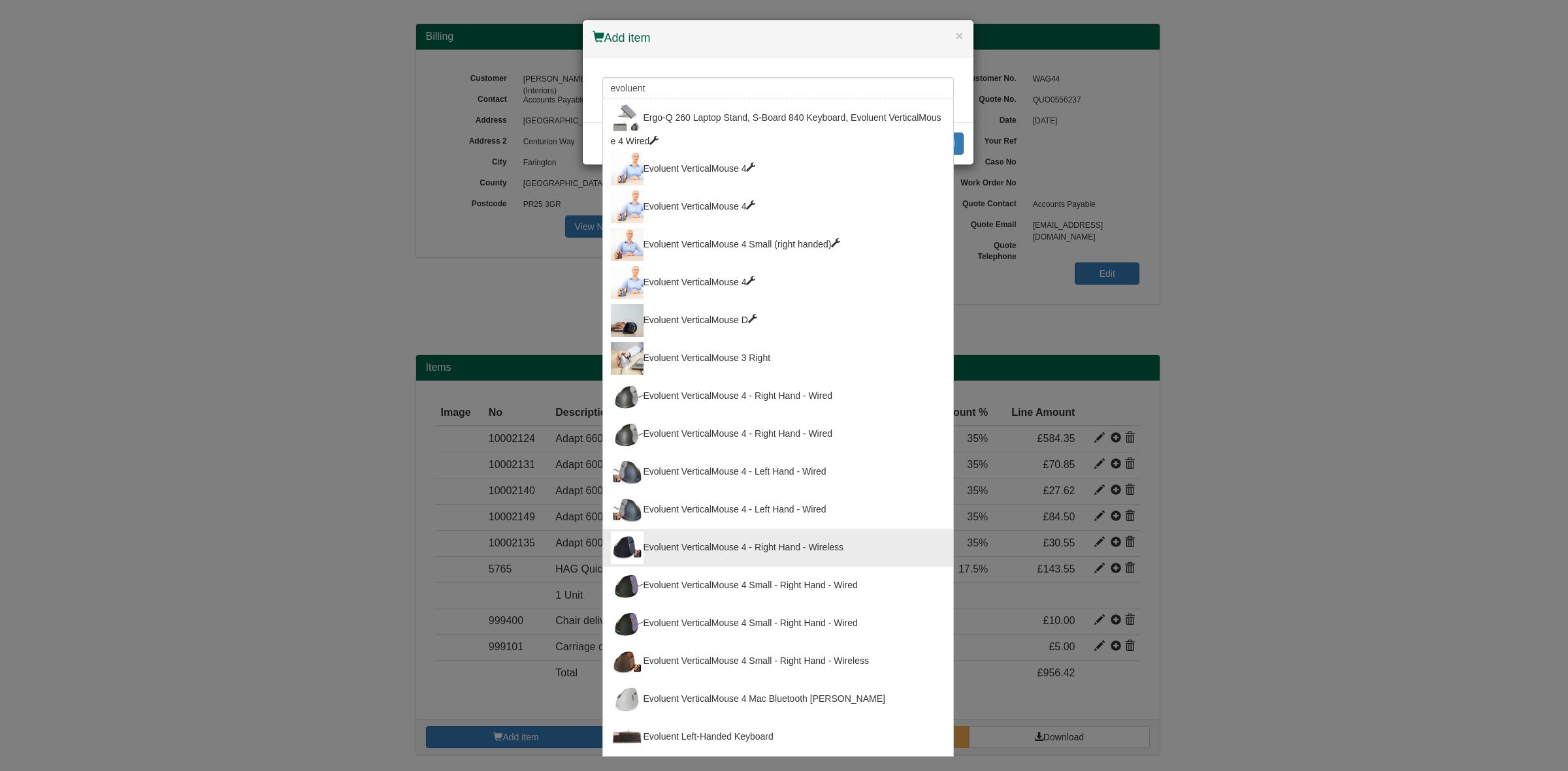
click at [822, 550] on div "Evoluent VerticalMouse 4 - Right Hand - Wireless" at bounding box center [778, 548] width 334 height 33
type input "Evoluent VerticalMouse 4 - Right Hand - Wireless"
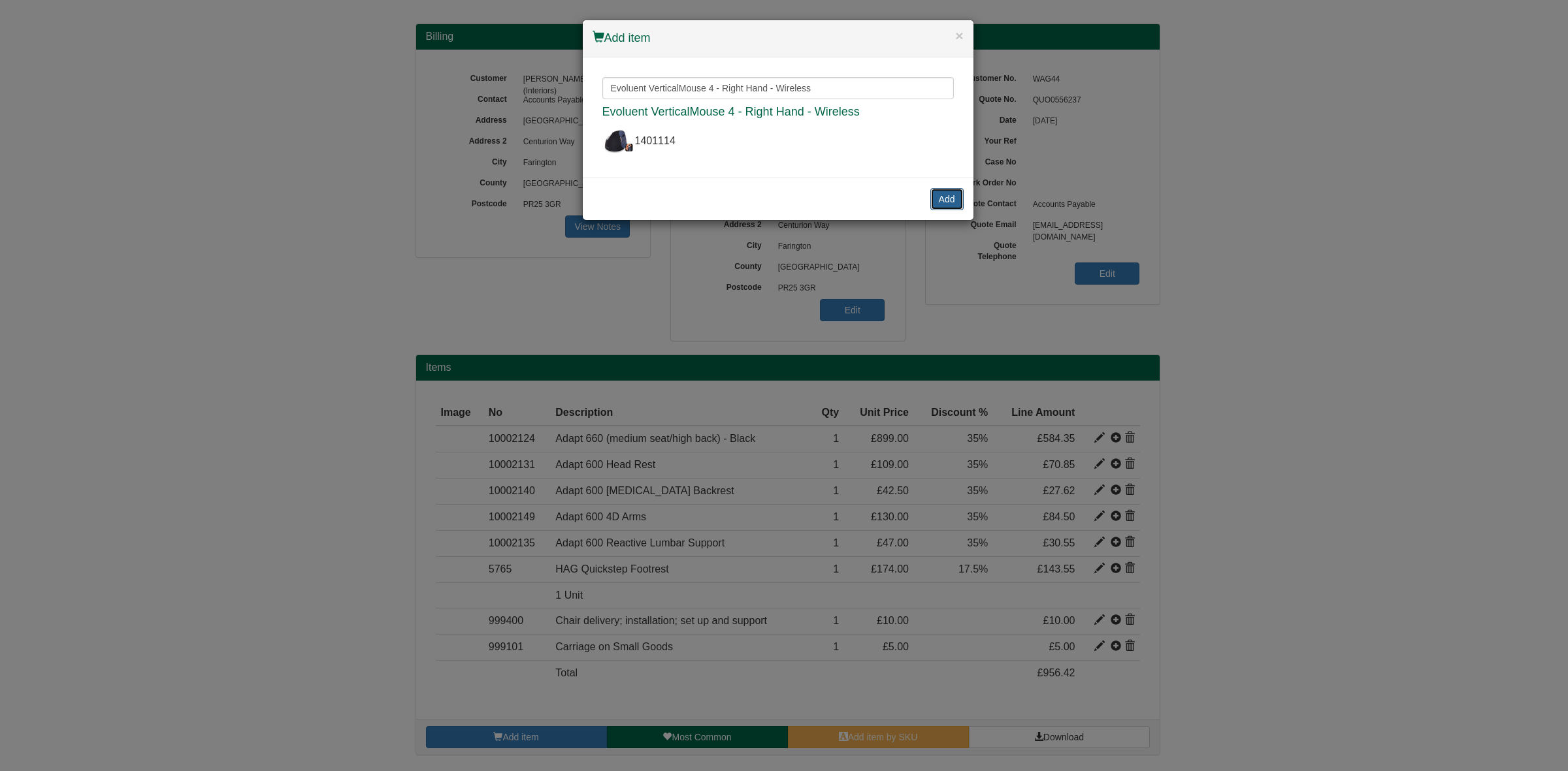
click at [935, 197] on button "Add" at bounding box center [947, 199] width 33 height 22
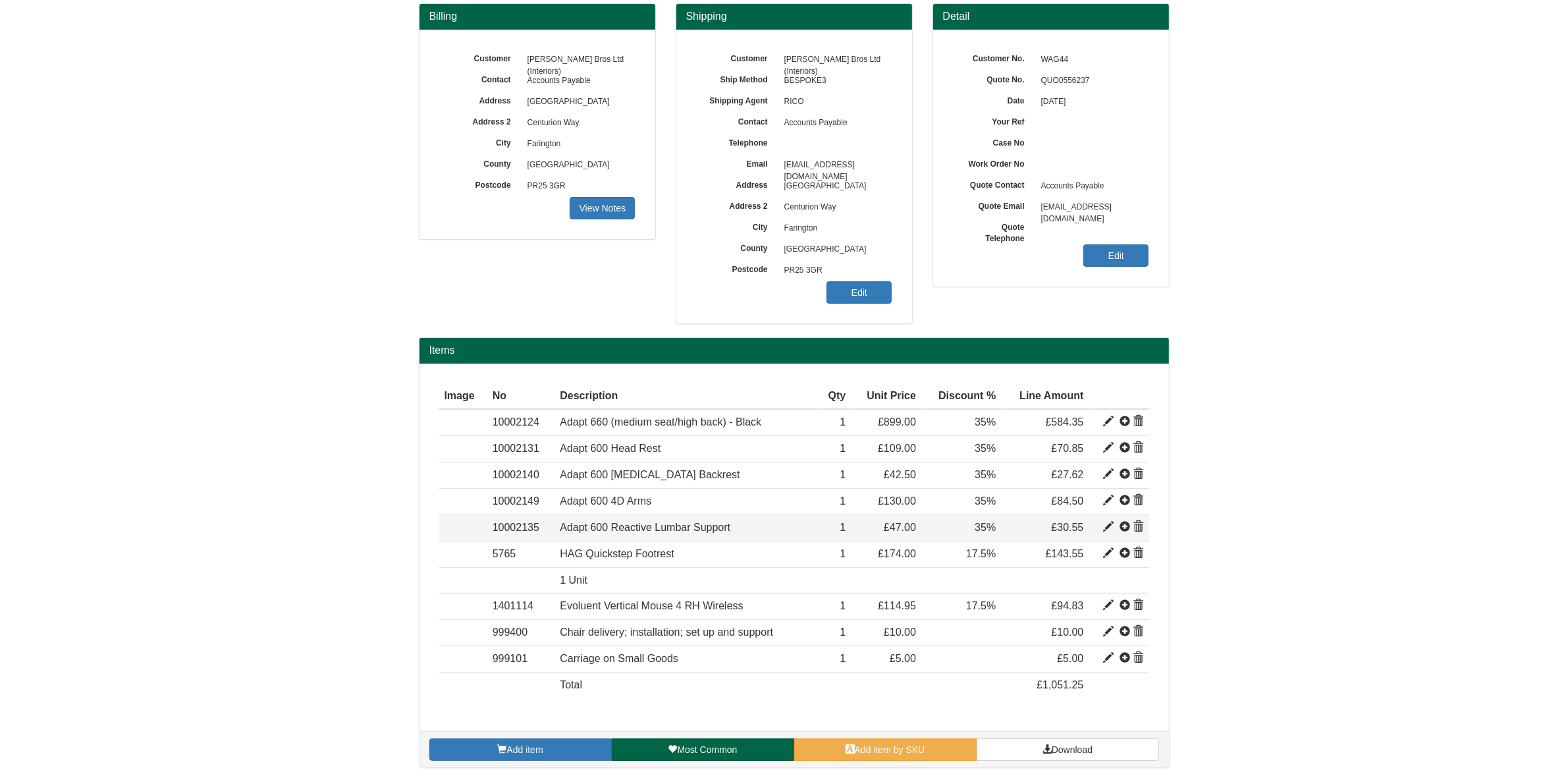
scroll to position [129, 0]
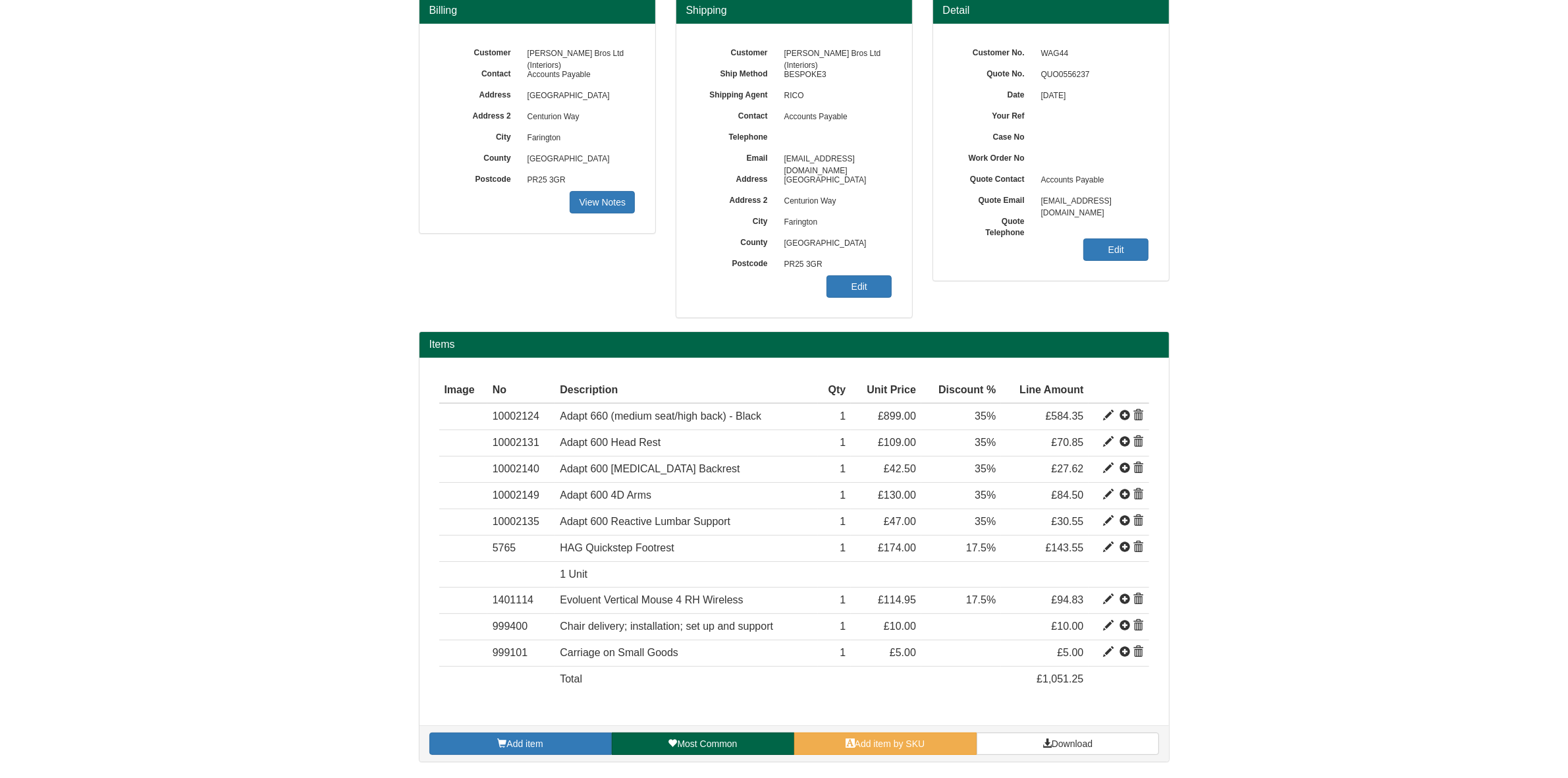
drag, startPoint x: 318, startPoint y: 499, endPoint x: 346, endPoint y: 520, distance: 35.0
click at [318, 499] on form "Quote Quote Telephone number is missing. This means the quote cannot be chased …" at bounding box center [784, 323] width 1568 height 904
click at [508, 742] on span "Add item" at bounding box center [524, 744] width 36 height 11
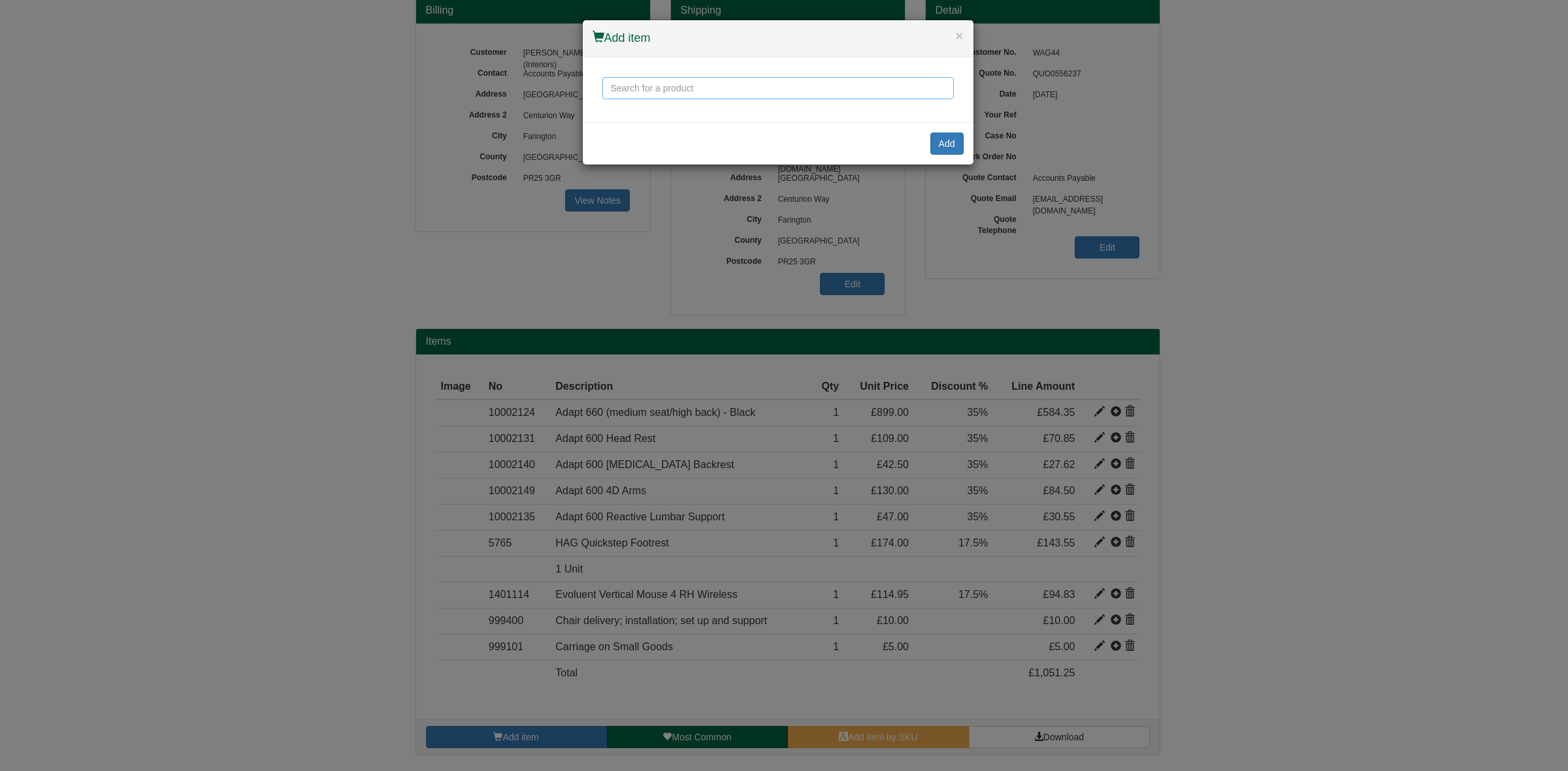
click at [645, 88] on input "text" at bounding box center [778, 87] width 351 height 22
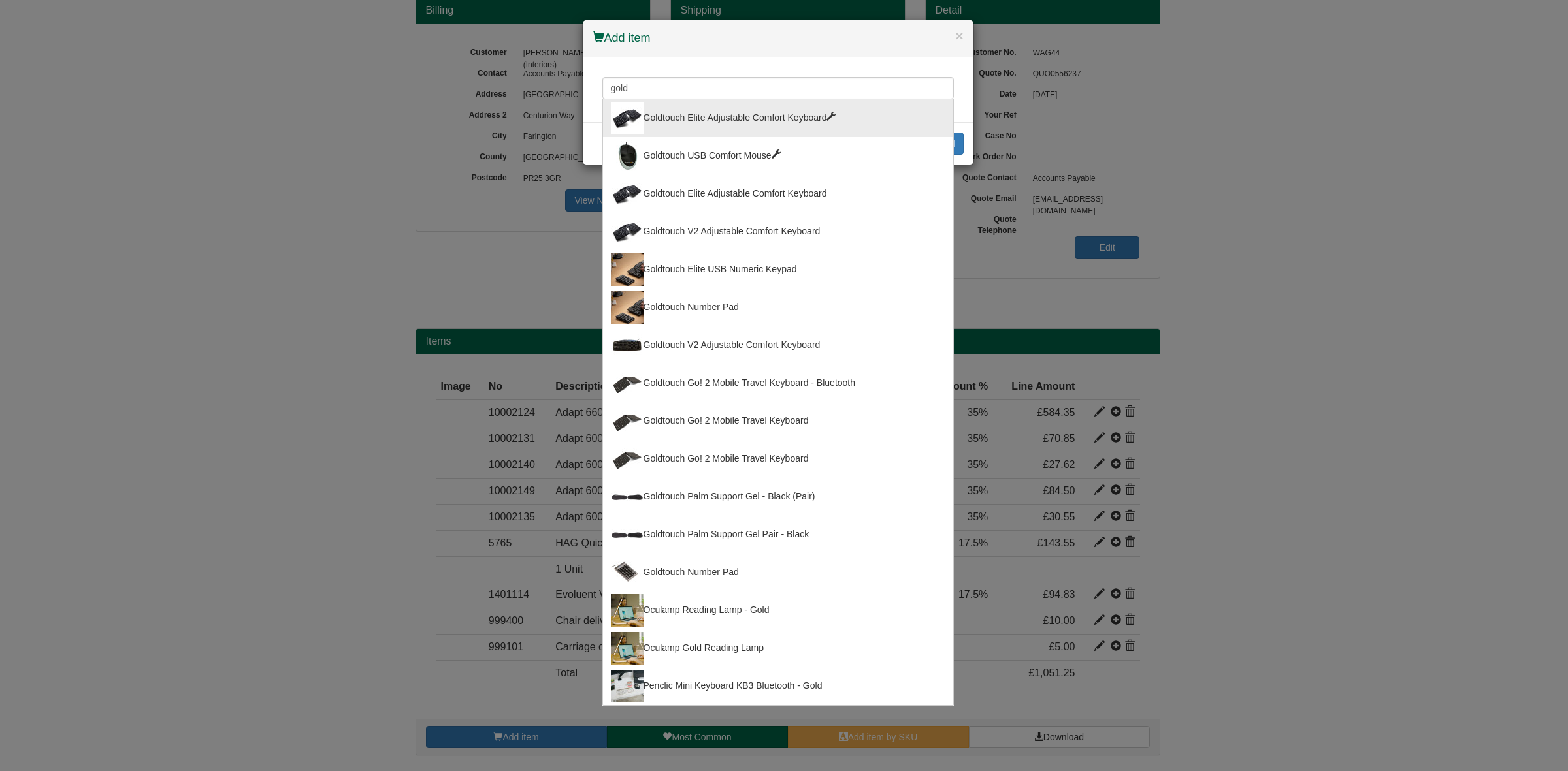
click at [677, 121] on div "Goldtouch Elite Adjustable Comfort Keyboard" at bounding box center [778, 118] width 334 height 33
type input "Goldtouch Elite Adjustable Comfort Keyboard"
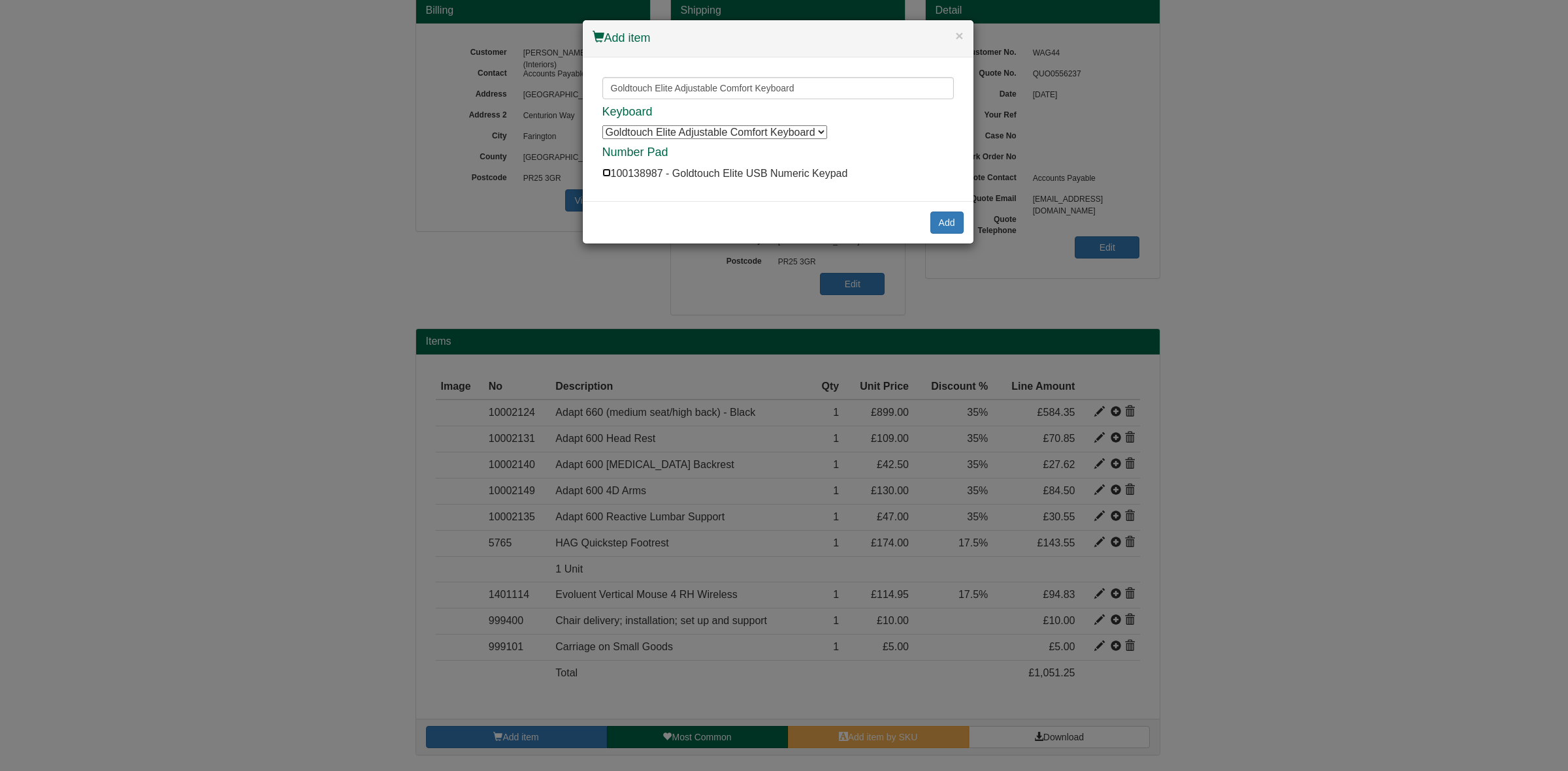
click at [608, 173] on input "checkbox" at bounding box center [606, 172] width 8 height 8
checkbox input "true"
click at [939, 220] on button "Add" at bounding box center [947, 222] width 33 height 22
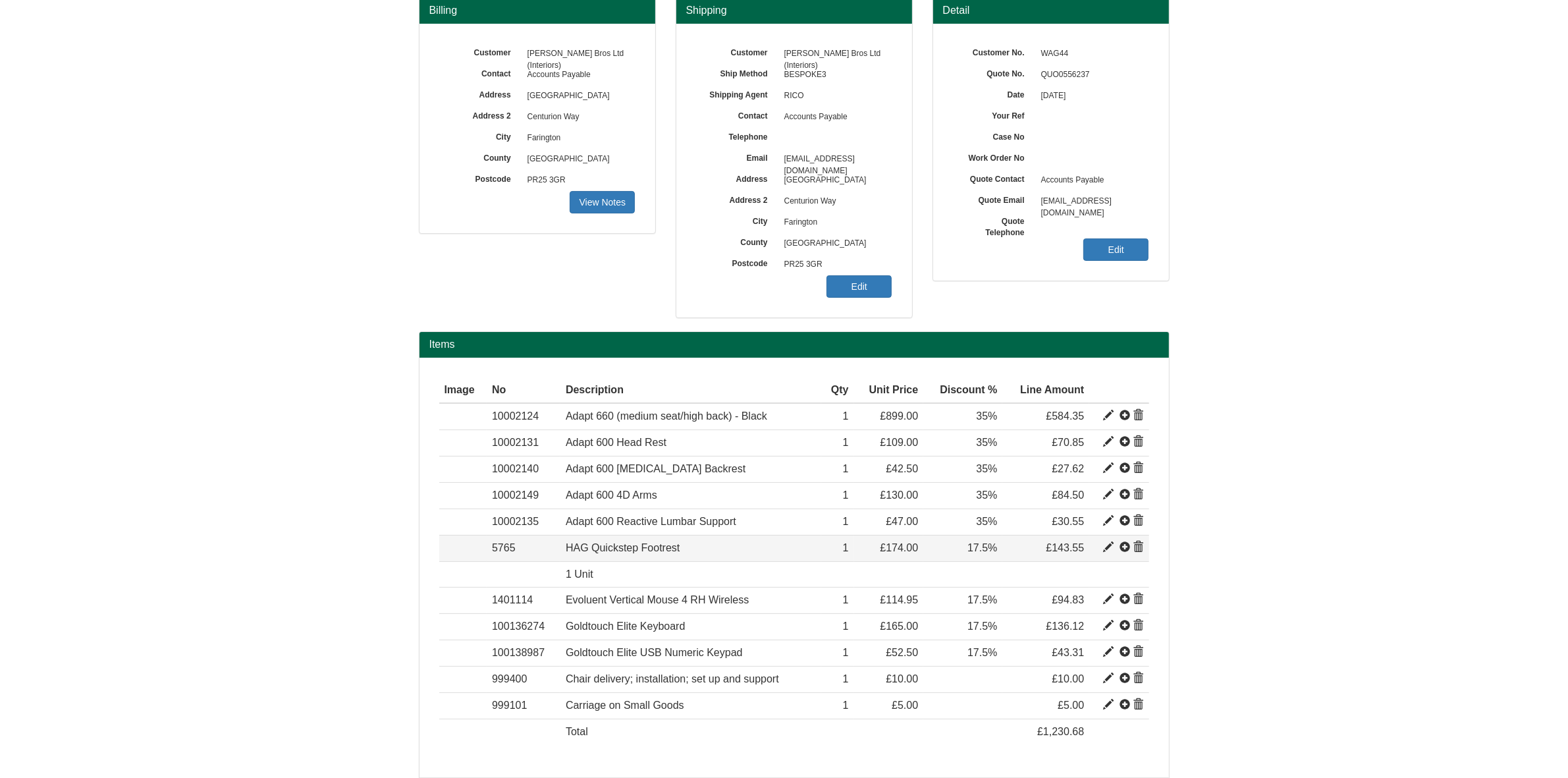
scroll to position [182, 0]
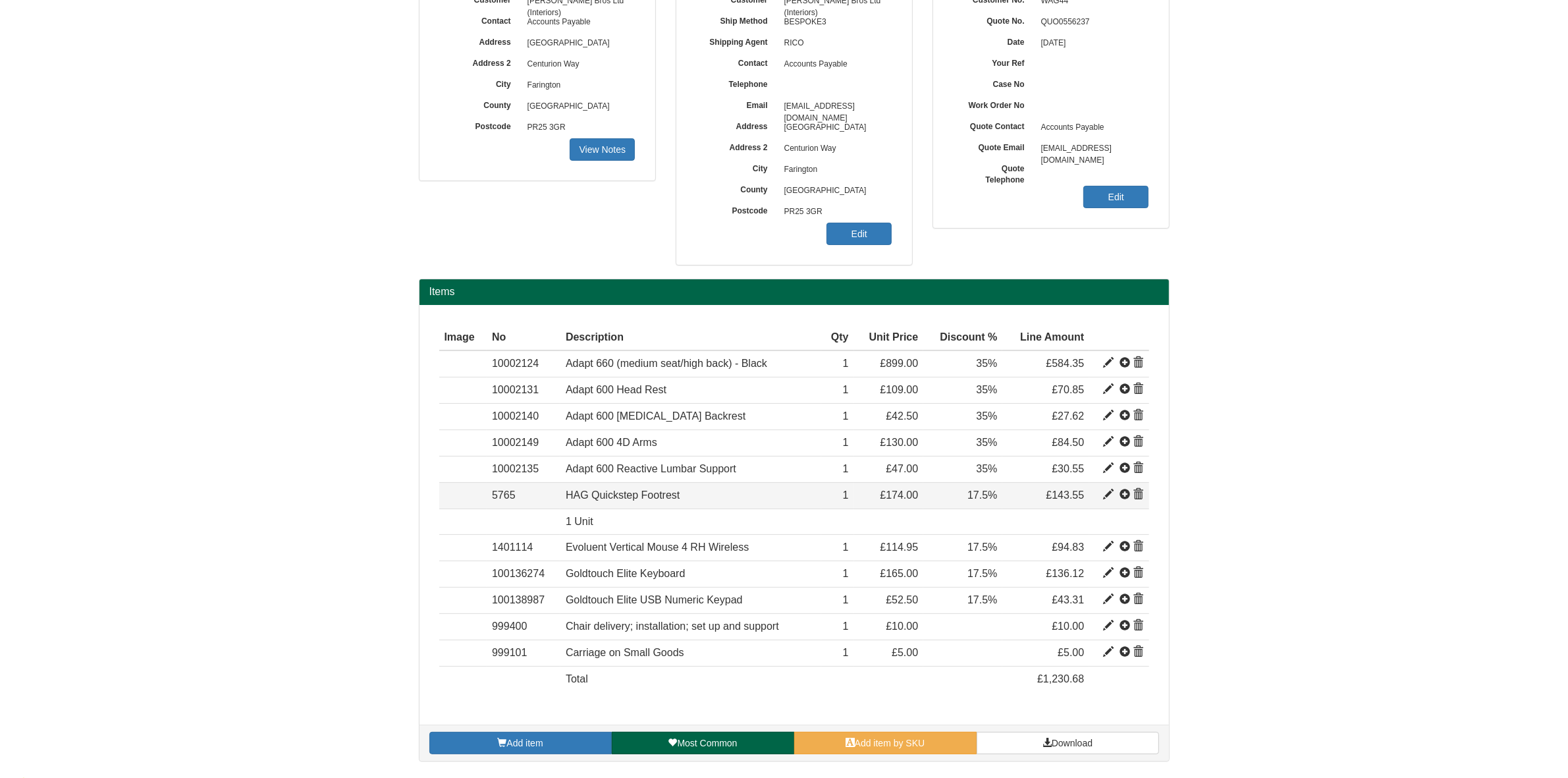
drag, startPoint x: 581, startPoint y: 504, endPoint x: 483, endPoint y: 505, distance: 98.0
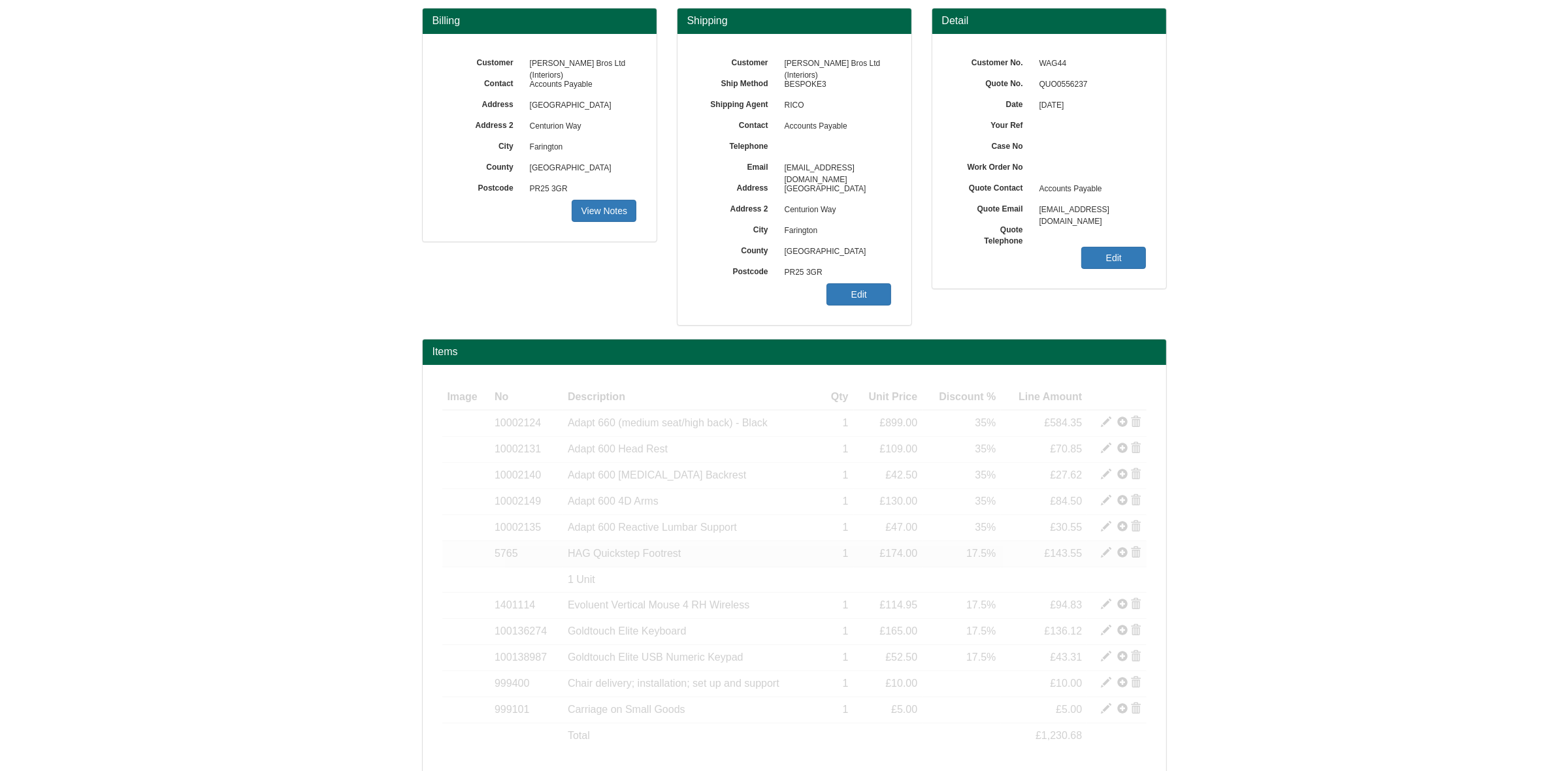
scroll to position [180, 0]
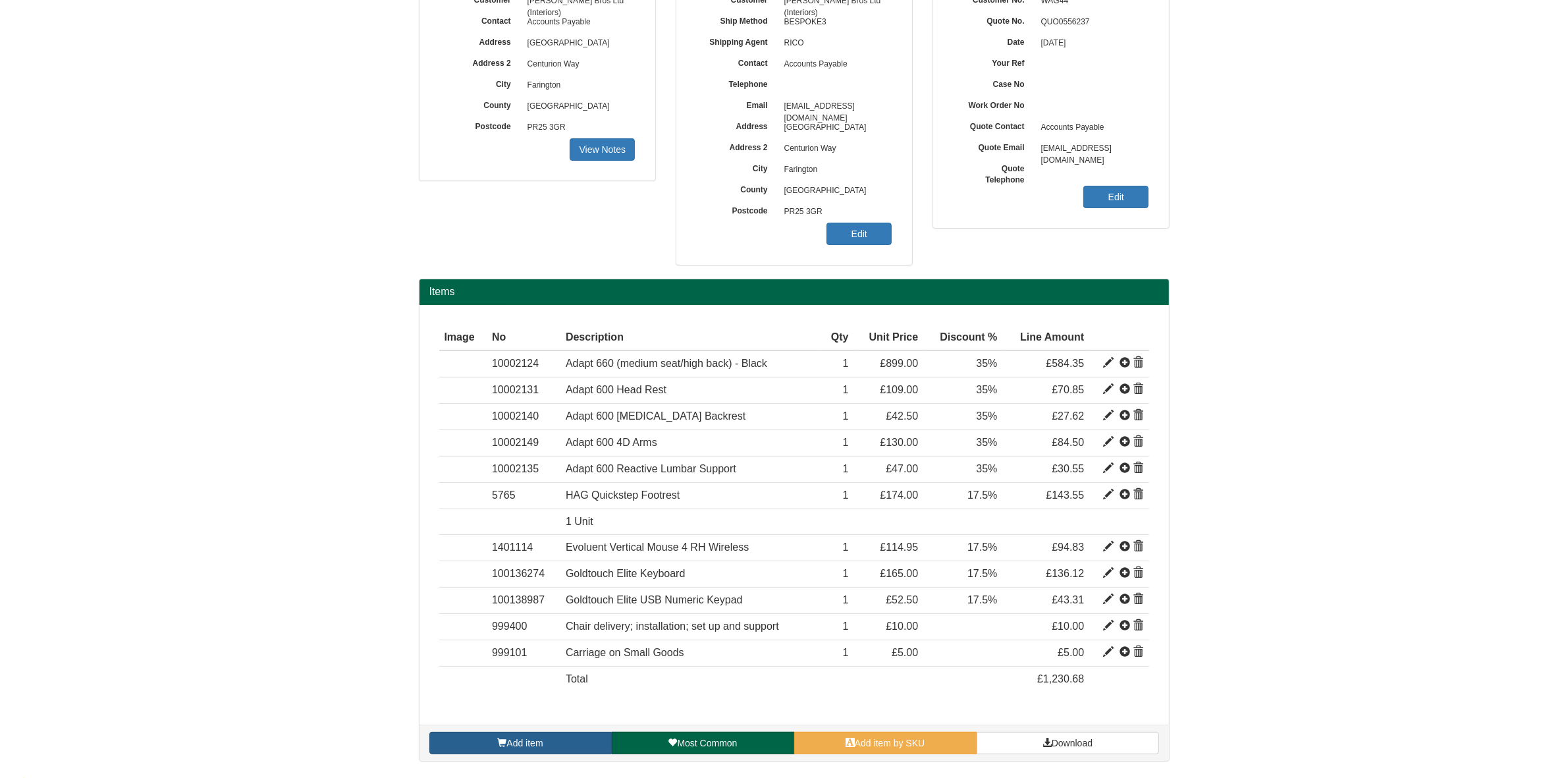
click at [561, 741] on link "Add item" at bounding box center [520, 743] width 182 height 22
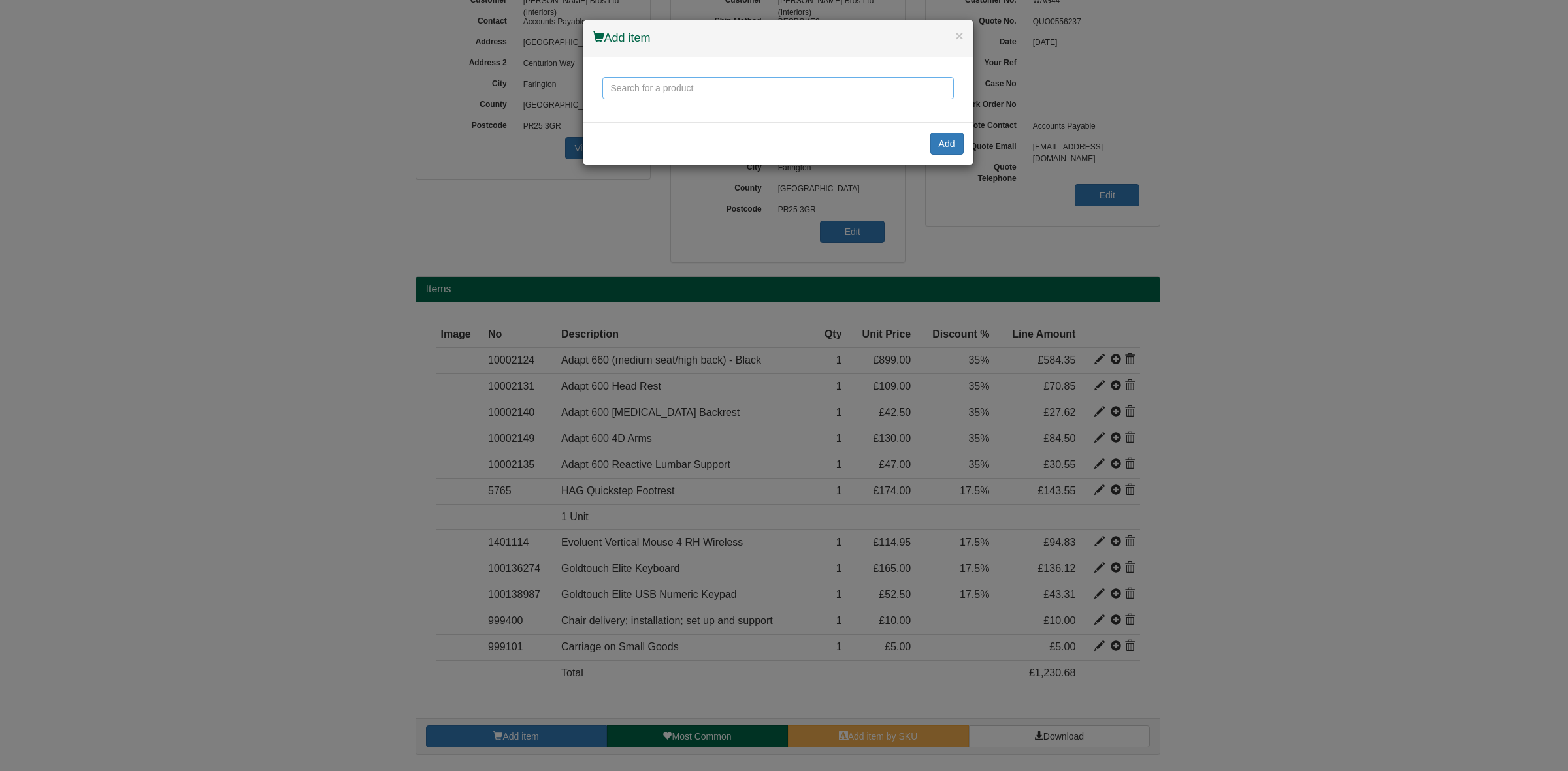
click at [648, 93] on input "text" at bounding box center [778, 87] width 351 height 22
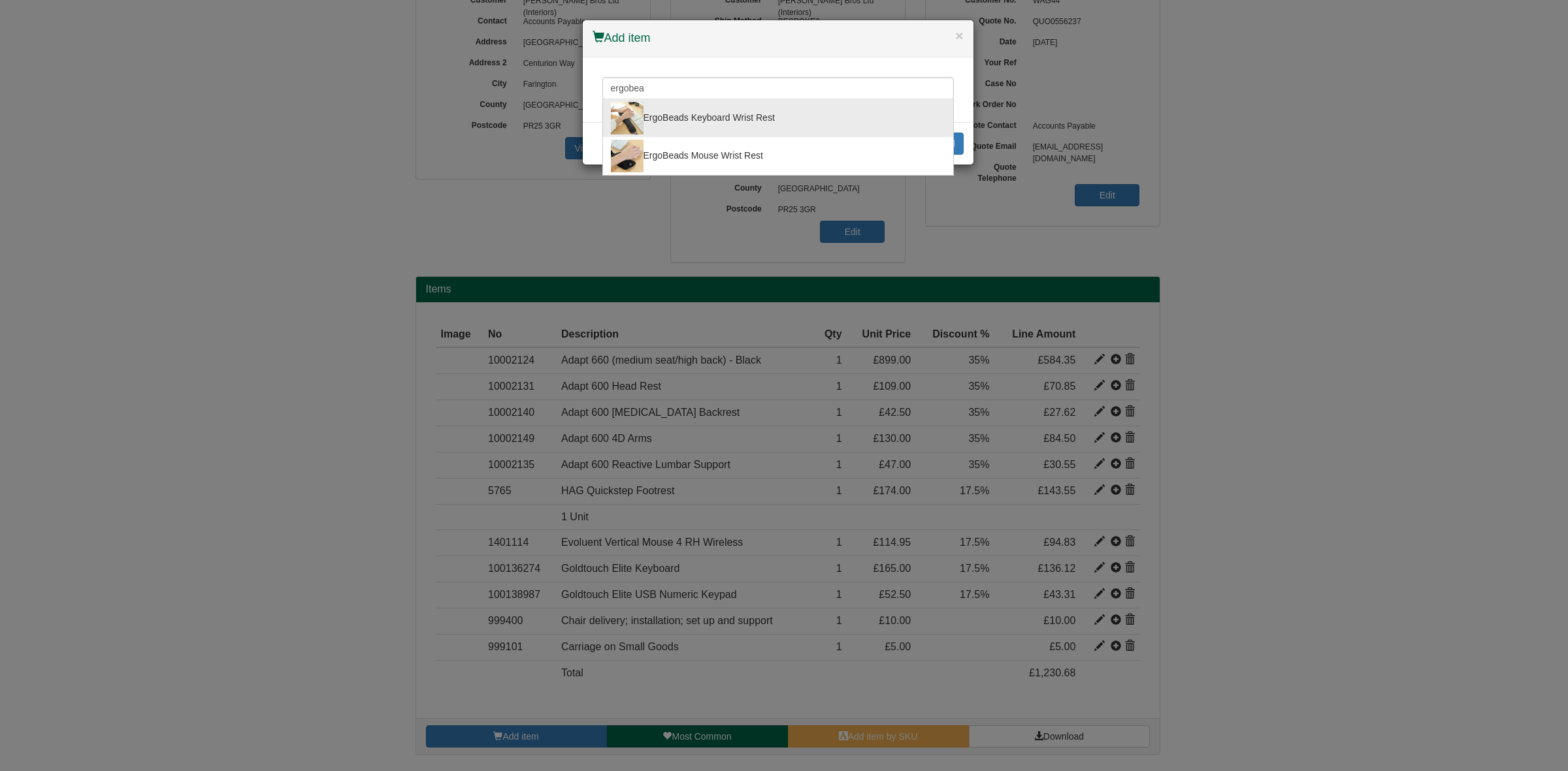
click at [743, 109] on div "ErgoBeads Keyboard Wrist Rest" at bounding box center [778, 118] width 334 height 33
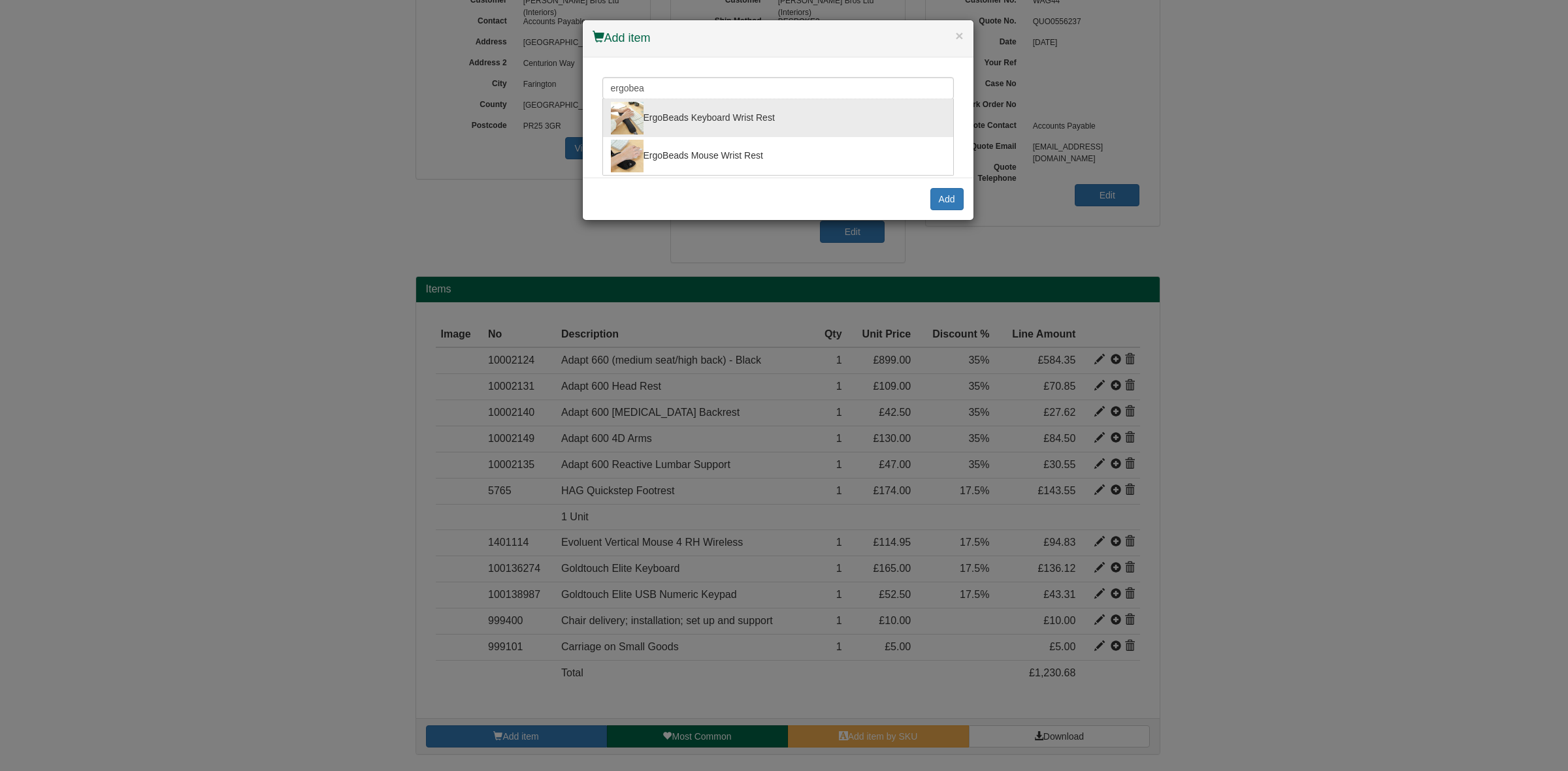
type input "ErgoBeads Keyboard Wrist Rest"
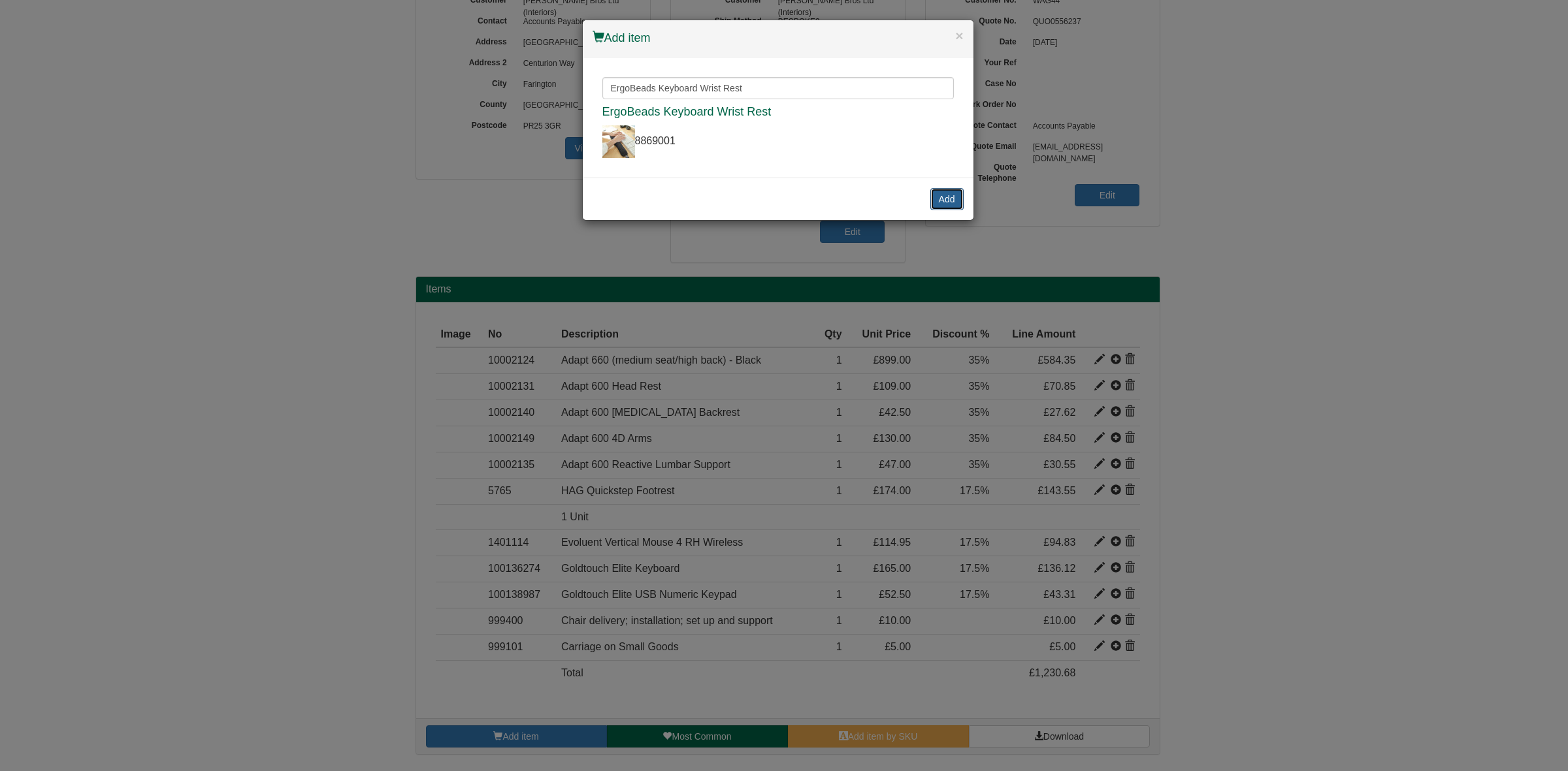
click at [947, 197] on button "Add" at bounding box center [947, 199] width 33 height 22
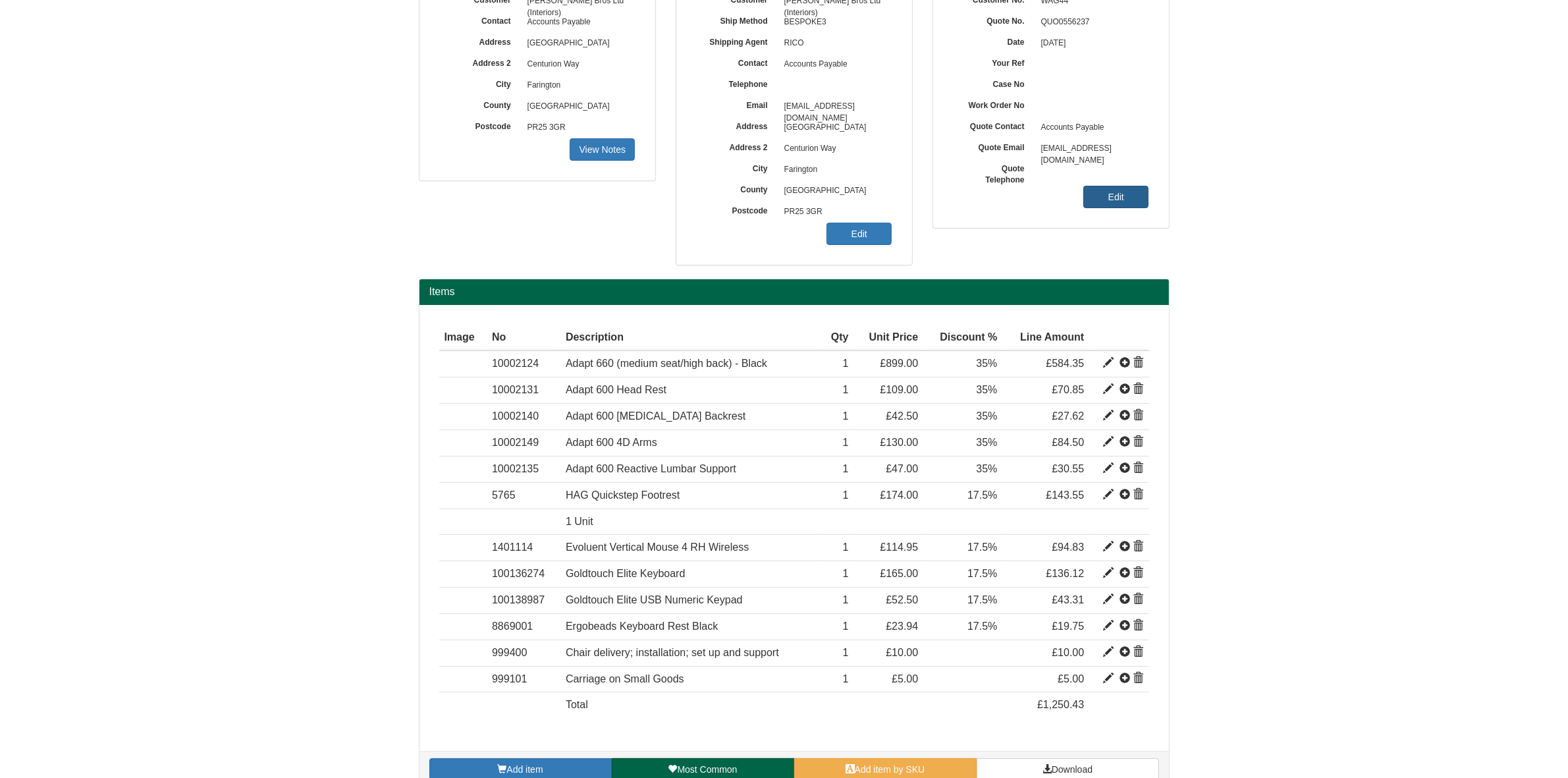
click at [1097, 195] on link "Edit" at bounding box center [1116, 196] width 65 height 22
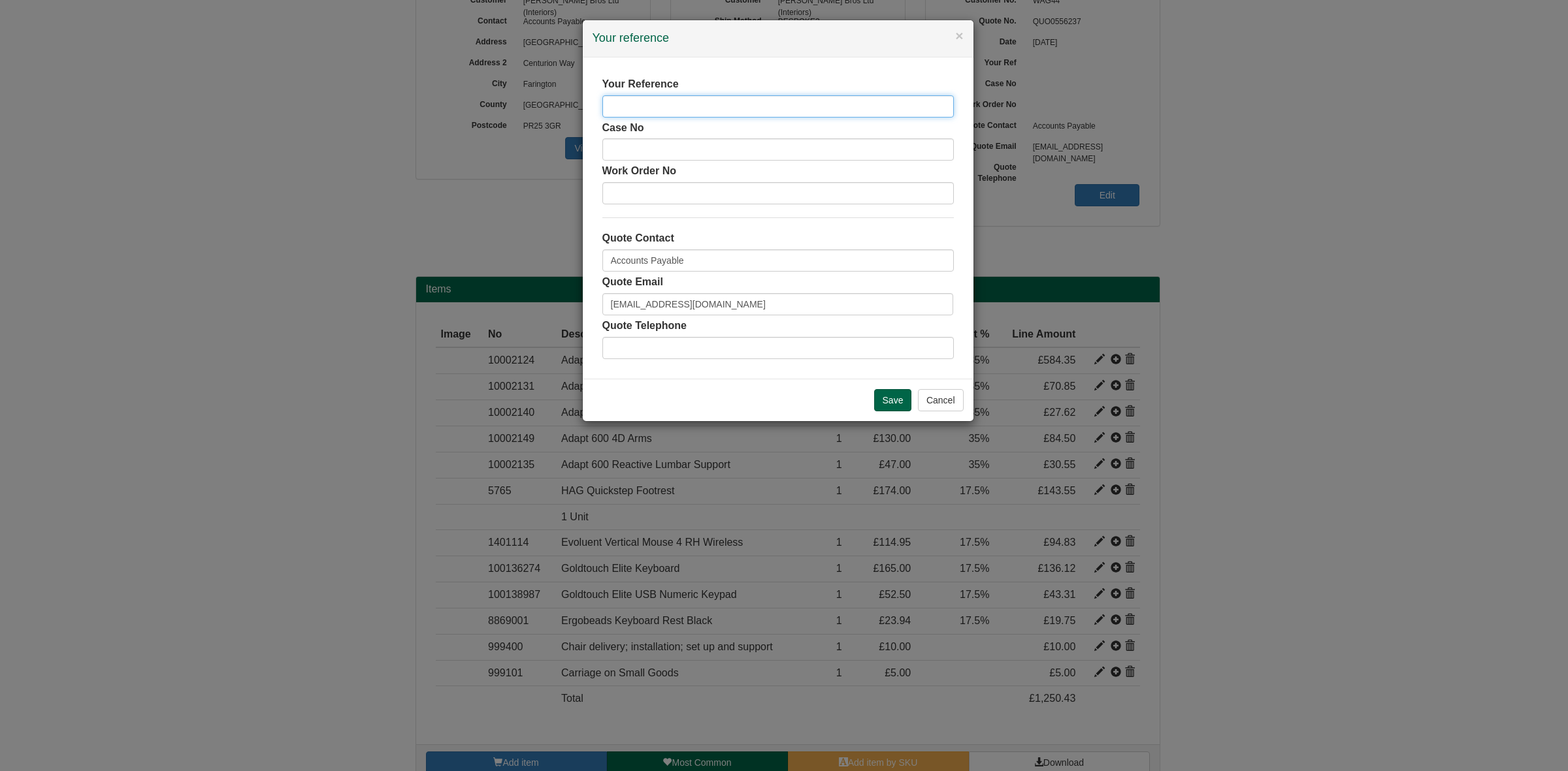
click at [685, 102] on input "text" at bounding box center [778, 106] width 351 height 22
paste input "Sam Towers"
type input "Sam Towers"
drag, startPoint x: 704, startPoint y: 250, endPoint x: 539, endPoint y: 248, distance: 165.0
click at [539, 247] on div "× Your reference Your Reference Sam Towers Case No Work Order No Quote Contact …" at bounding box center [784, 385] width 1568 height 771
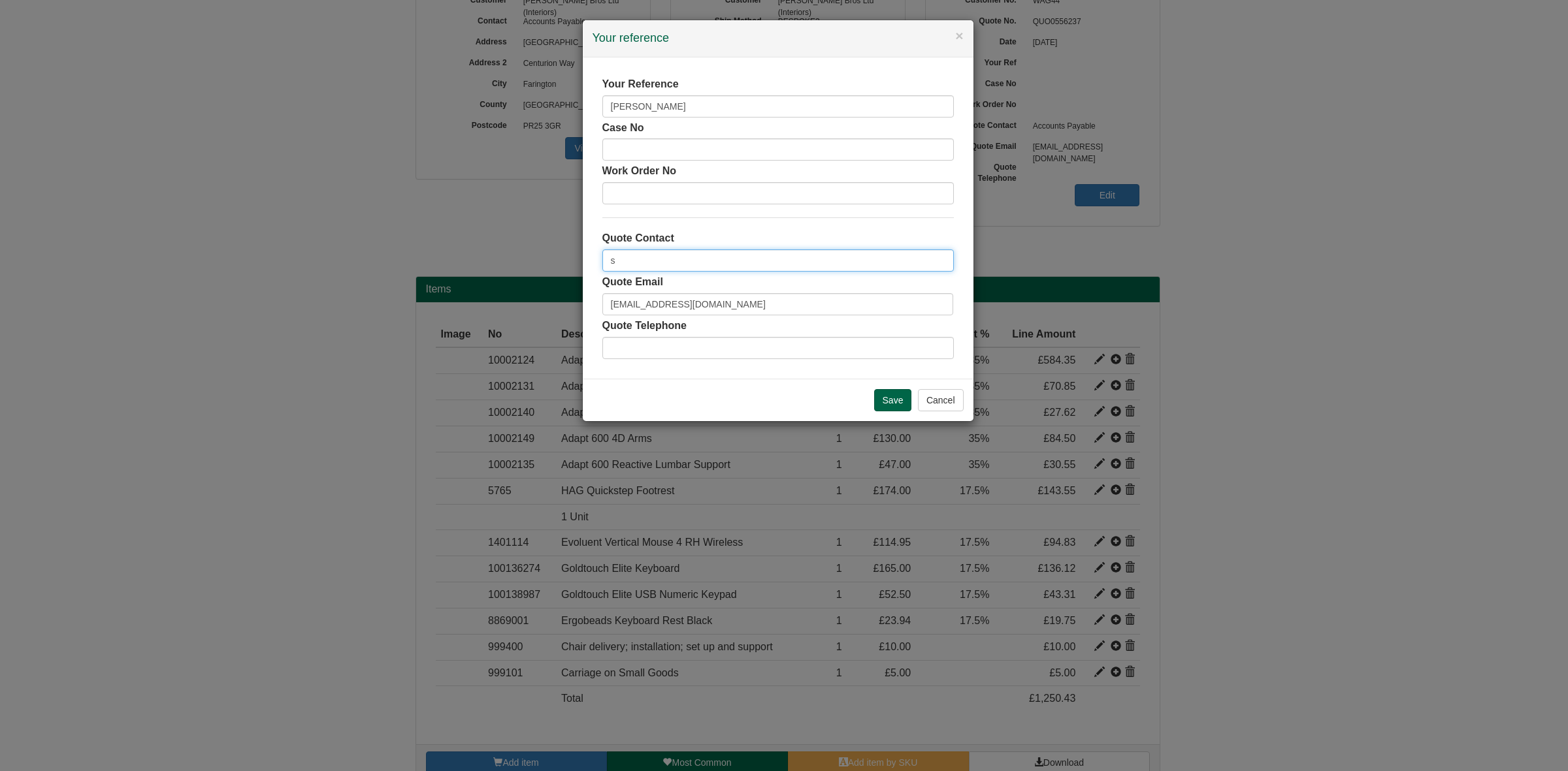
type input "[PERSON_NAME]"
drag, startPoint x: 755, startPoint y: 304, endPoint x: 481, endPoint y: 314, distance: 274.2
click at [481, 314] on div "× Your reference Your Reference Sam Towers Case No Work Order No Quote Contact …" at bounding box center [784, 385] width 1568 height 771
click at [898, 393] on input "Save" at bounding box center [893, 400] width 38 height 22
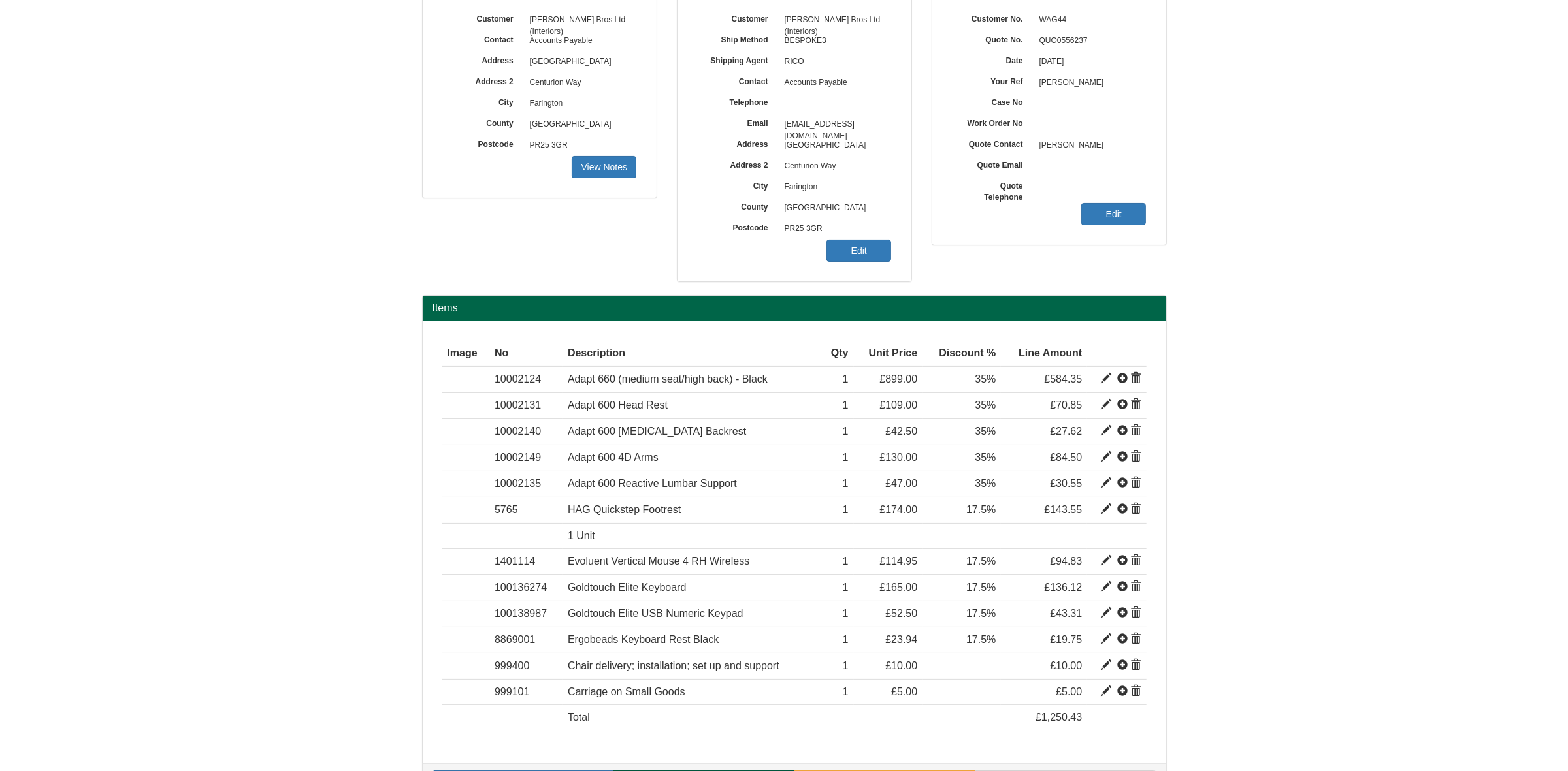
scroll to position [163, 0]
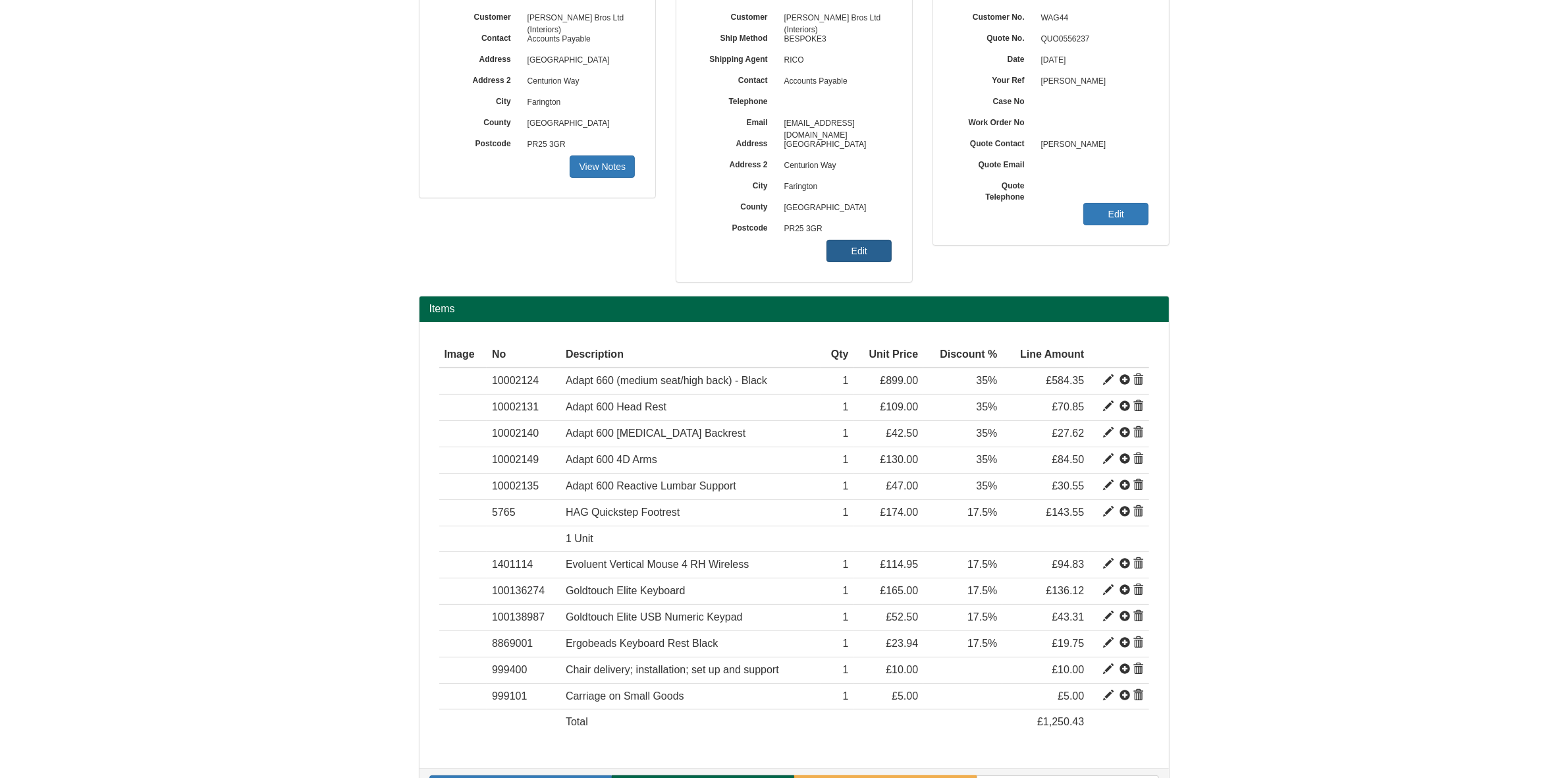
click at [848, 251] on link "Edit" at bounding box center [859, 251] width 65 height 22
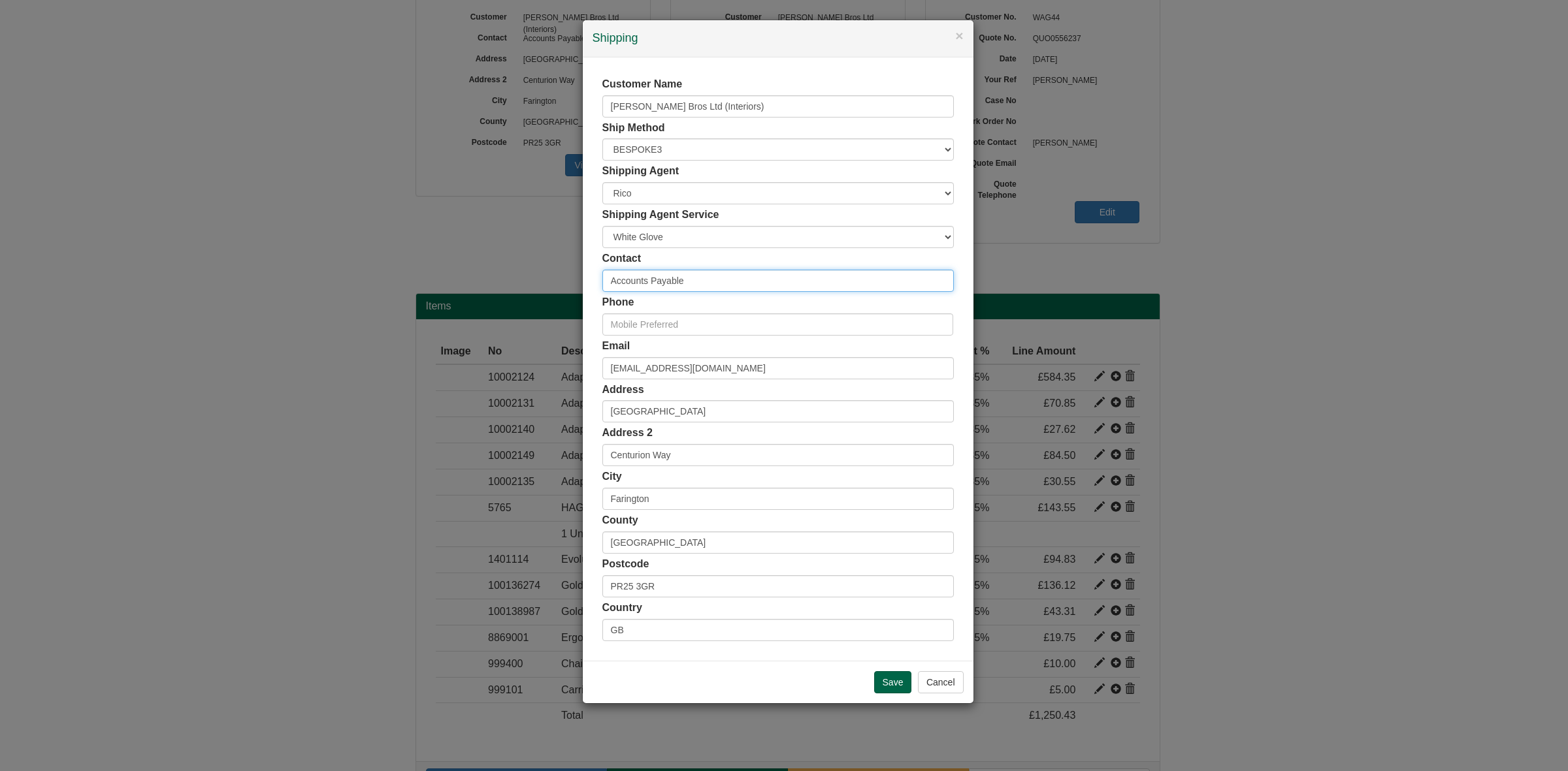
drag, startPoint x: 708, startPoint y: 275, endPoint x: 444, endPoint y: 266, distance: 264.2
click at [444, 265] on div "× Shipping Customer Name Wagstaff Bros Ltd (Interiors) Ship Method Free of Char…" at bounding box center [784, 385] width 1568 height 771
paste input "Sam Towers"
type input "Sam Towers"
drag, startPoint x: 763, startPoint y: 374, endPoint x: 494, endPoint y: 371, distance: 269.0
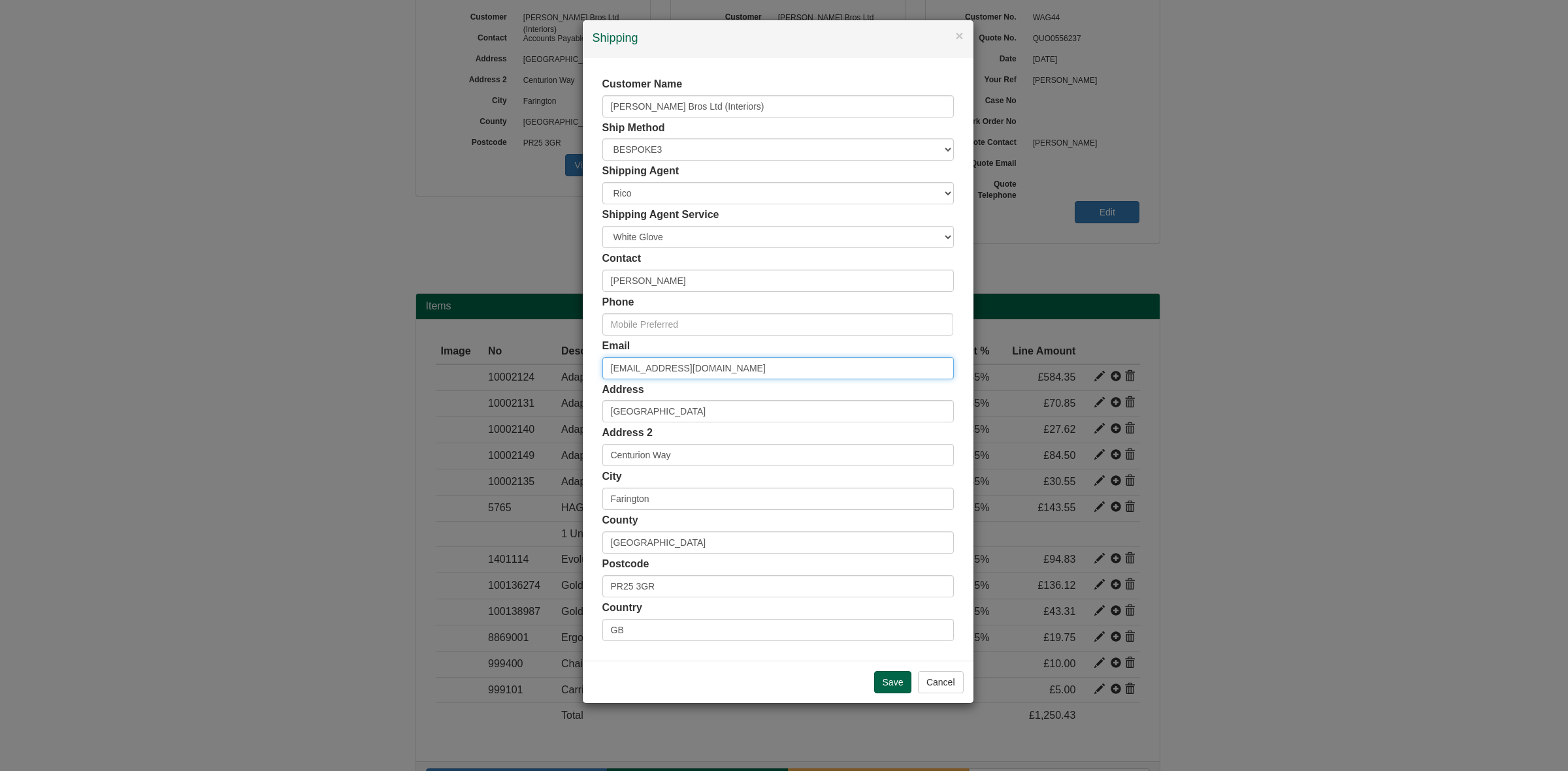
click at [494, 371] on div "× Shipping Customer Name Wagstaff Bros Ltd (Interiors) Ship Method Free of Char…" at bounding box center [784, 385] width 1568 height 771
drag, startPoint x: 572, startPoint y: 406, endPoint x: 515, endPoint y: 406, distance: 57.0
click at [513, 406] on div "× Shipping Customer Name Wagstaff Bros Ltd (Interiors) Ship Method Free of Char…" at bounding box center [784, 385] width 1568 height 771
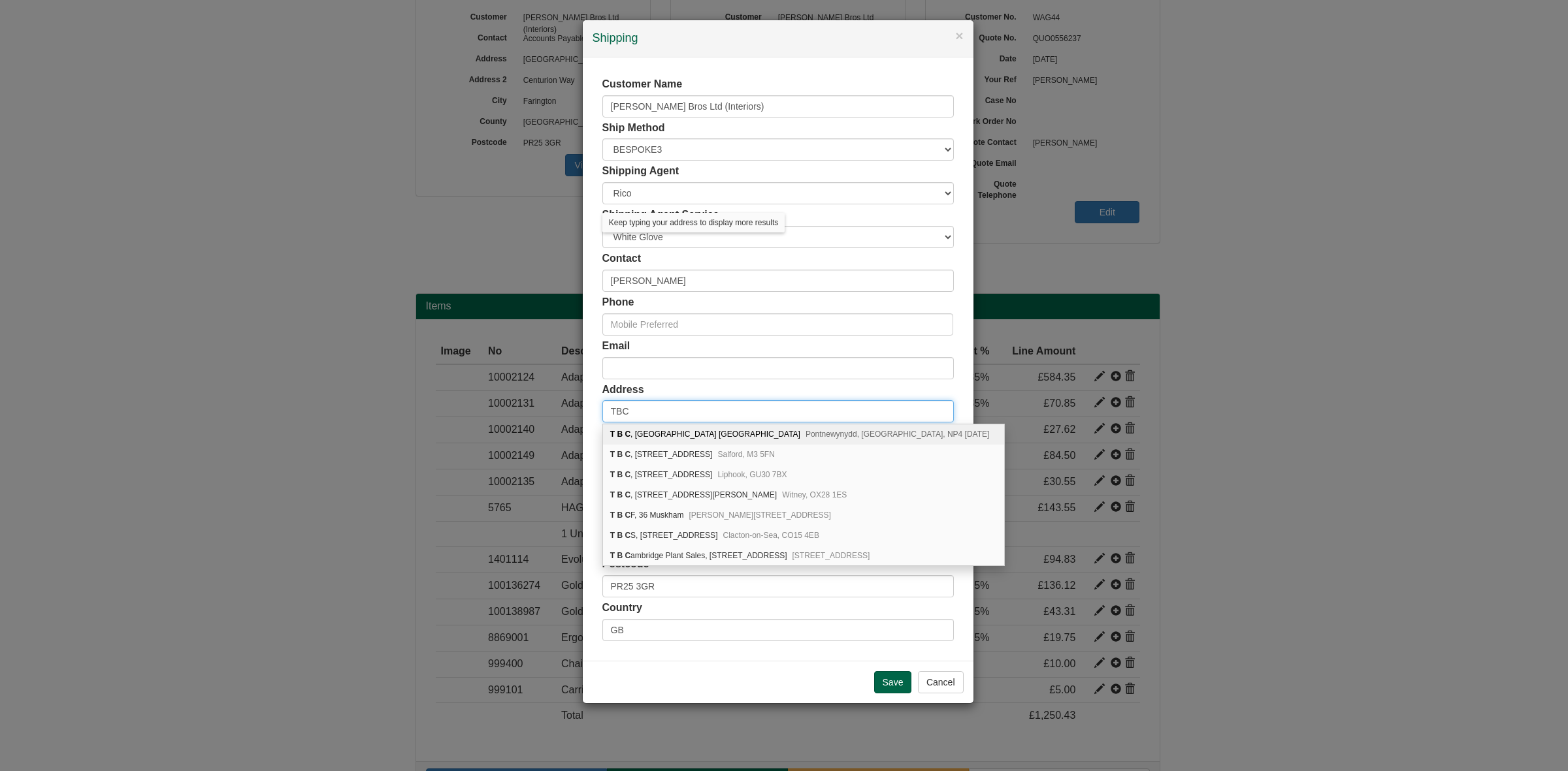
type input "TBC"
click at [721, 387] on div "Address TBC" at bounding box center [778, 403] width 351 height 40
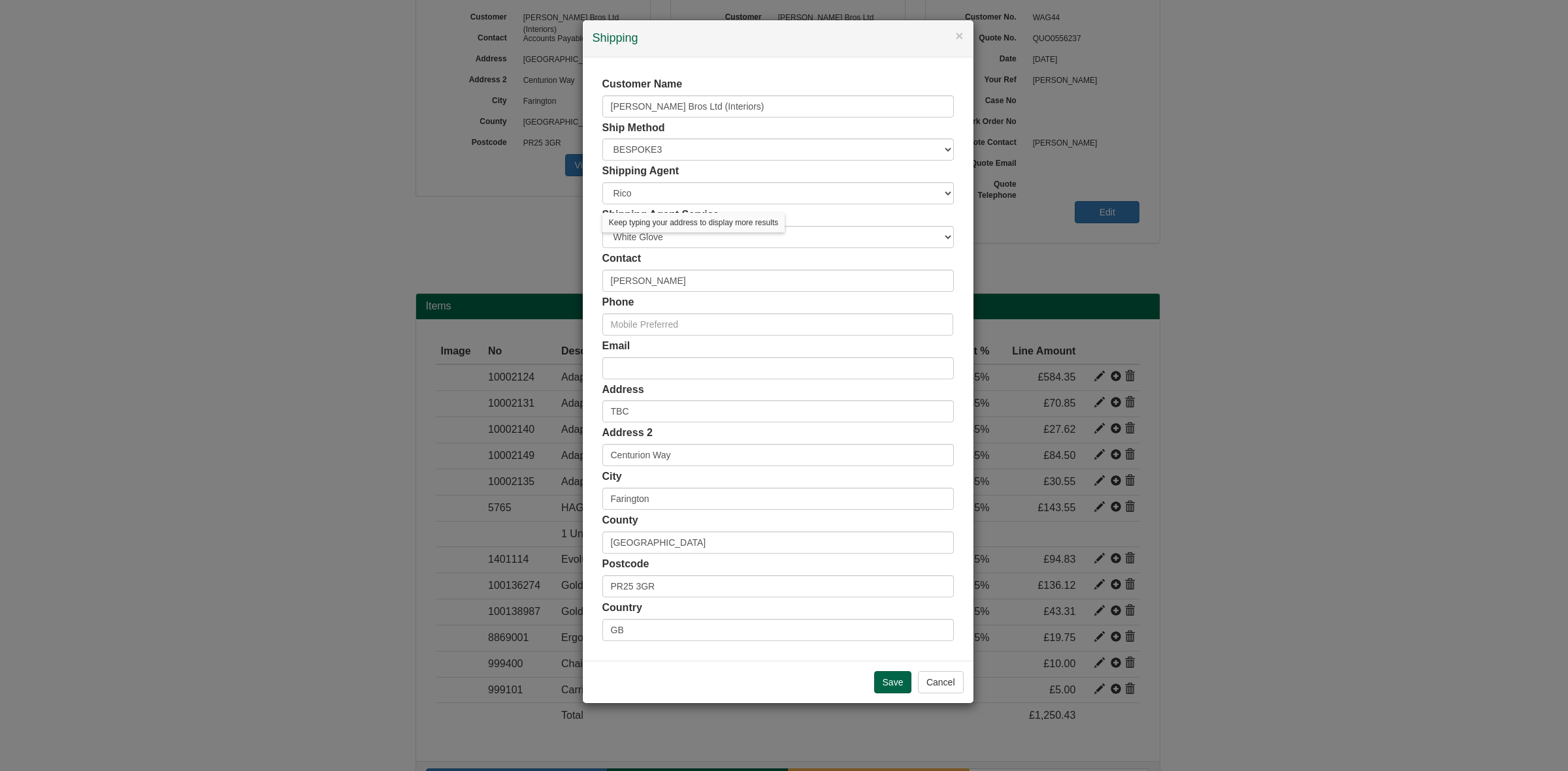
drag, startPoint x: 710, startPoint y: 467, endPoint x: 612, endPoint y: 458, distance: 98.4
click at [615, 458] on div "Customer Name Wagstaff Bros Ltd (Interiors) Ship Method Free of Charge £5 Flat …" at bounding box center [778, 359] width 351 height 564
drag, startPoint x: 665, startPoint y: 454, endPoint x: 510, endPoint y: 447, distance: 155.2
click at [510, 447] on div "× Shipping Customer Name Wagstaff Bros Ltd (Interiors) Ship Method Free of Char…" at bounding box center [784, 385] width 1568 height 771
drag, startPoint x: 662, startPoint y: 504, endPoint x: 619, endPoint y: 520, distance: 45.9
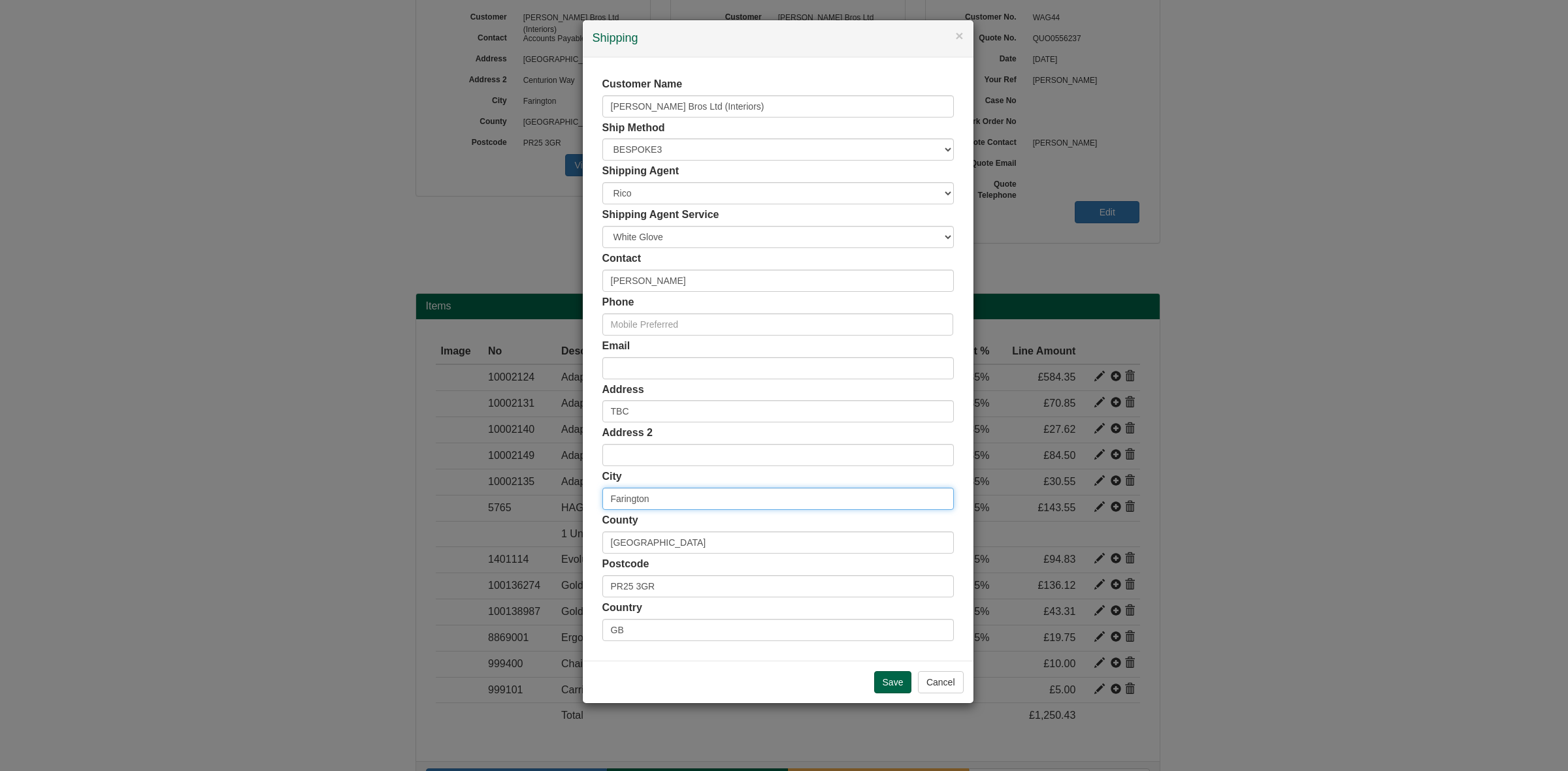
click at [563, 497] on div "× Shipping Customer Name Wagstaff Bros Ltd (Interiors) Ship Method Free of Char…" at bounding box center [784, 385] width 1568 height 771
drag, startPoint x: 662, startPoint y: 536, endPoint x: 532, endPoint y: 533, distance: 130.0
click at [532, 533] on div "× Shipping Customer Name Wagstaff Bros Ltd (Interiors) Ship Method Free of Char…" at bounding box center [784, 385] width 1568 height 771
drag, startPoint x: 616, startPoint y: 584, endPoint x: 559, endPoint y: 583, distance: 57.0
click at [565, 584] on div "× Shipping Customer Name Wagstaff Bros Ltd (Interiors) Ship Method Free of Char…" at bounding box center [784, 385] width 1568 height 771
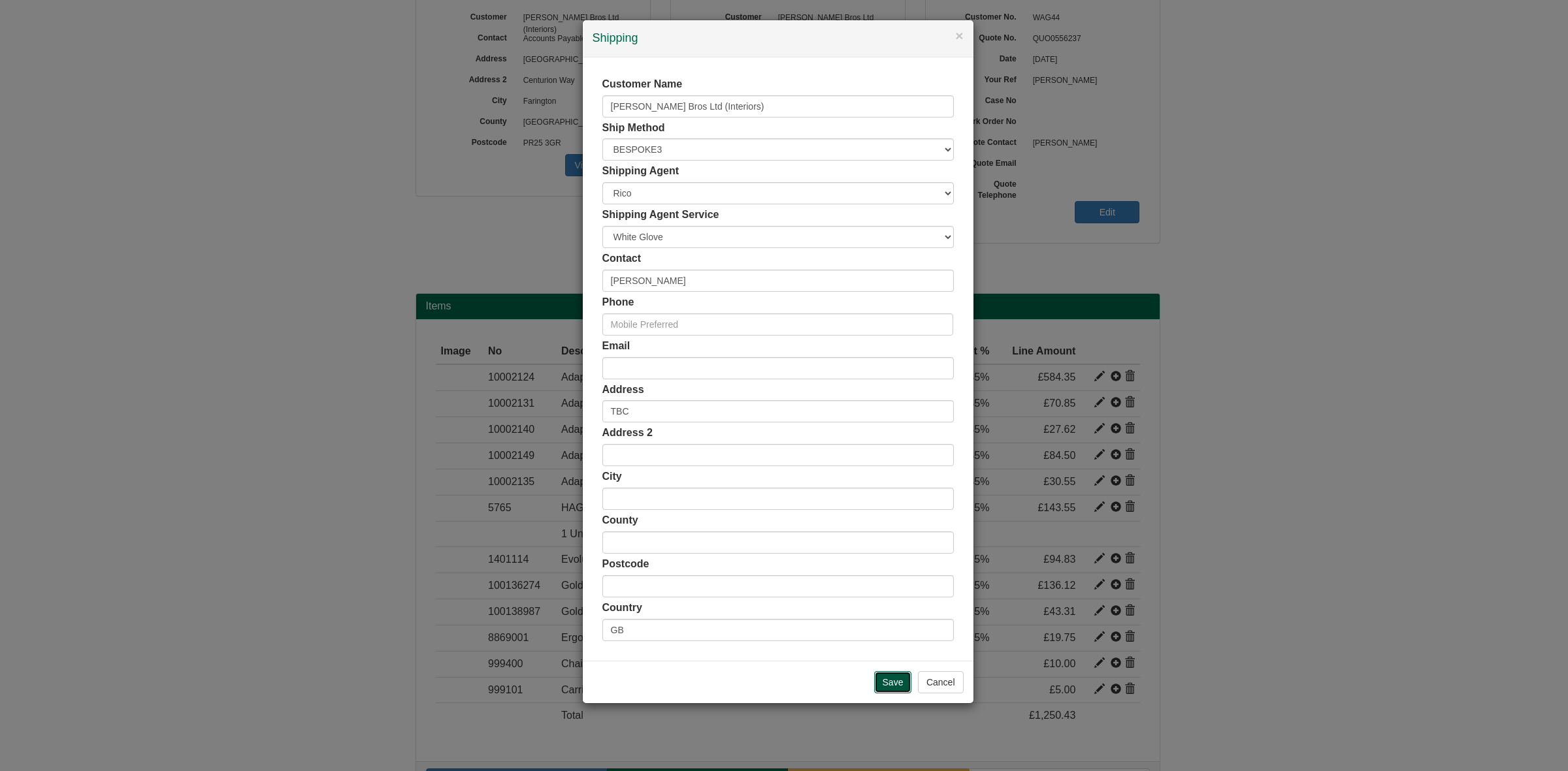
click at [879, 683] on input "Save" at bounding box center [893, 681] width 38 height 22
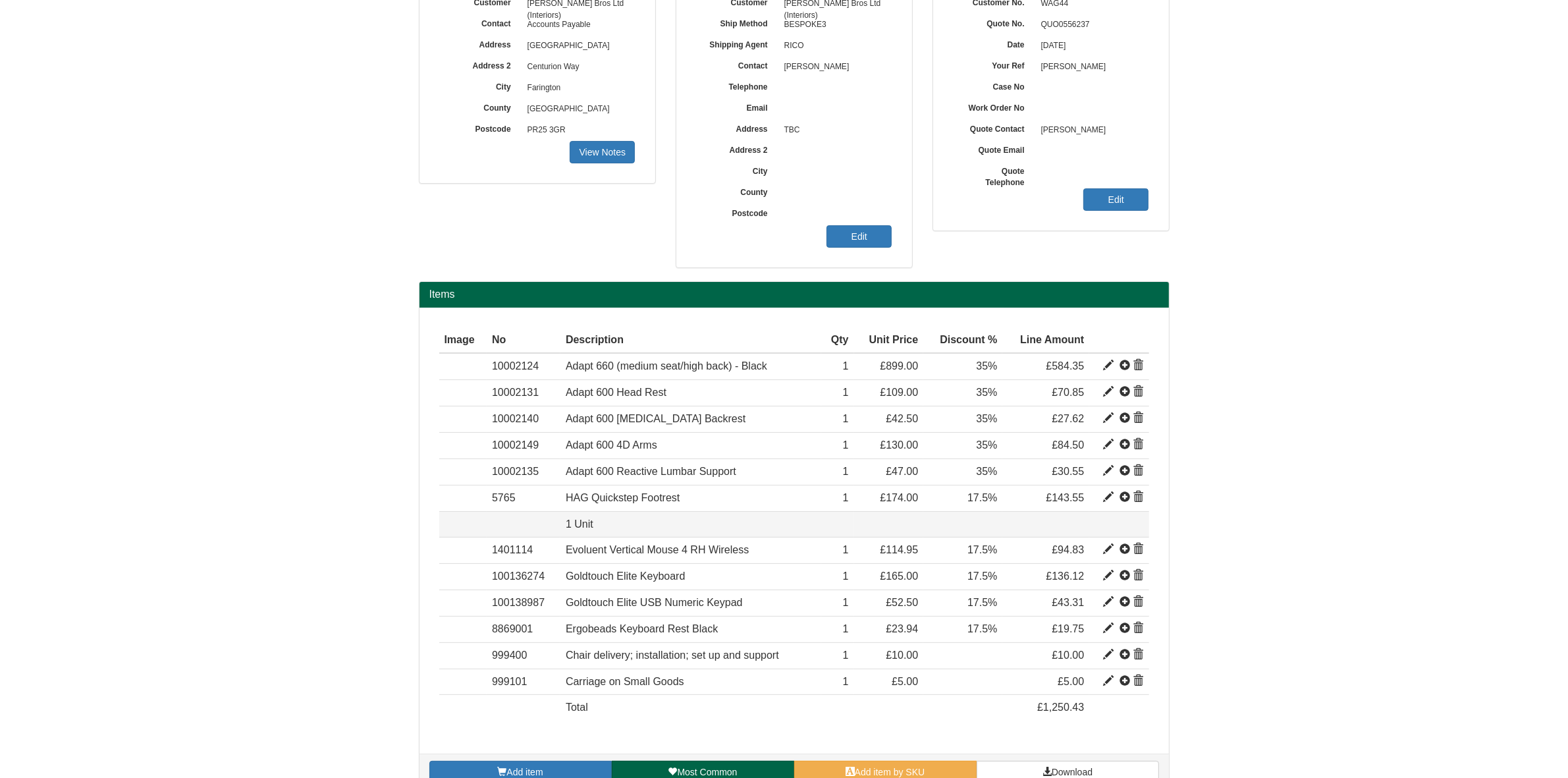
scroll to position [208, 0]
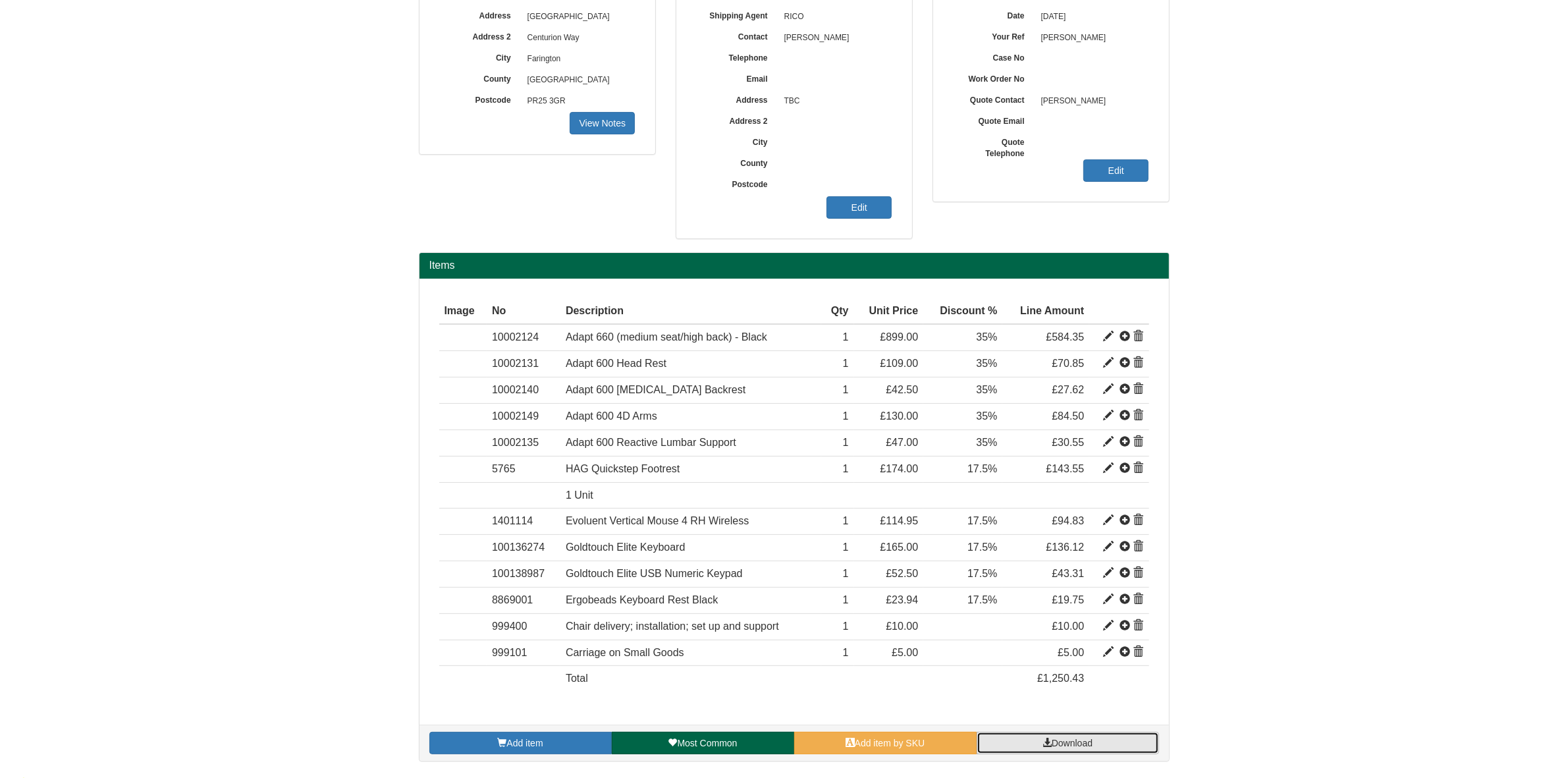
click at [1061, 752] on link "Download" at bounding box center [1068, 743] width 182 height 22
